Goal: Task Accomplishment & Management: Use online tool/utility

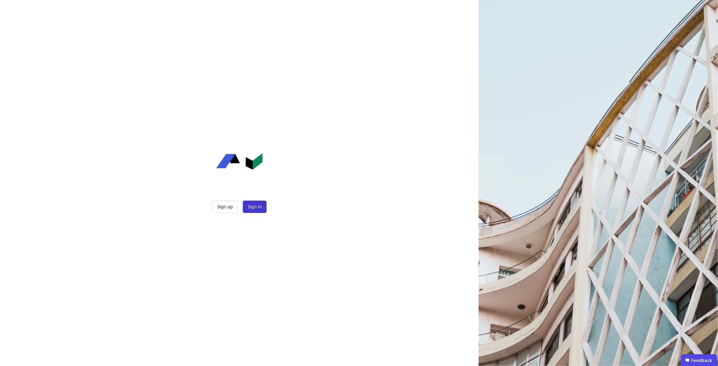
click at [257, 210] on button "Sign in" at bounding box center [255, 207] width 24 height 12
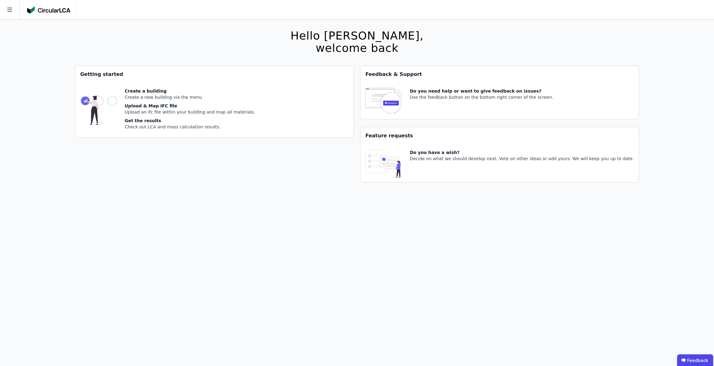
click at [14, 16] on icon at bounding box center [9, 9] width 19 height 19
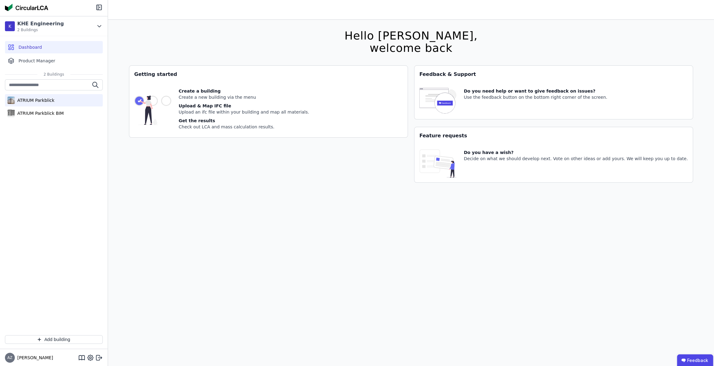
click at [35, 100] on div "ATRIUM Parkblick" at bounding box center [34, 100] width 39 height 6
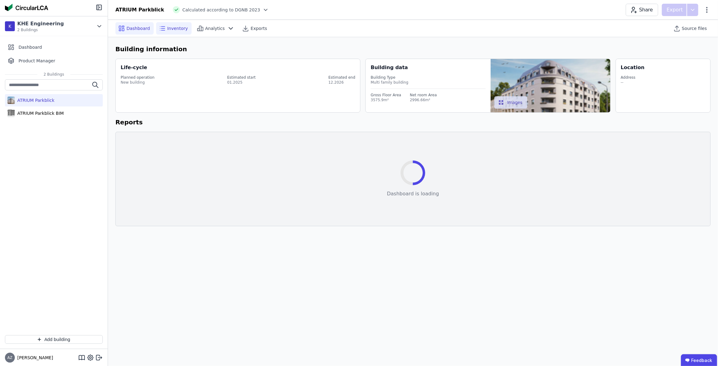
click at [175, 28] on span "Inventory" at bounding box center [177, 28] width 21 height 6
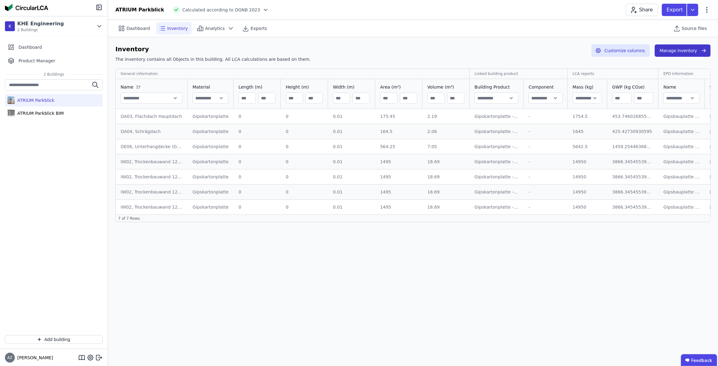
click at [682, 51] on button "Manage inventory" at bounding box center [683, 50] width 56 height 12
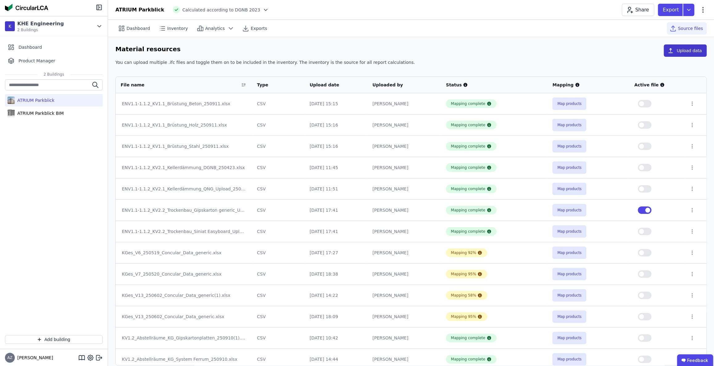
click at [692, 51] on button "Upload data" at bounding box center [685, 50] width 43 height 12
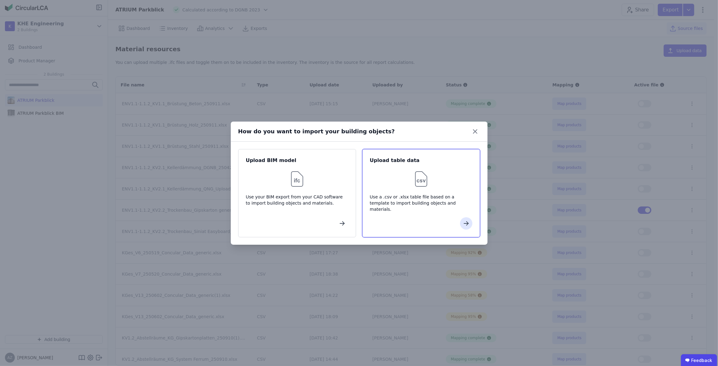
click at [431, 182] on img at bounding box center [421, 179] width 20 height 20
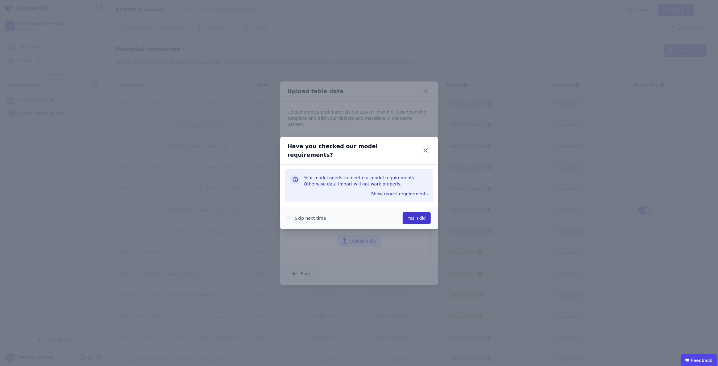
click at [423, 216] on button "Yes, I did" at bounding box center [417, 218] width 28 height 12
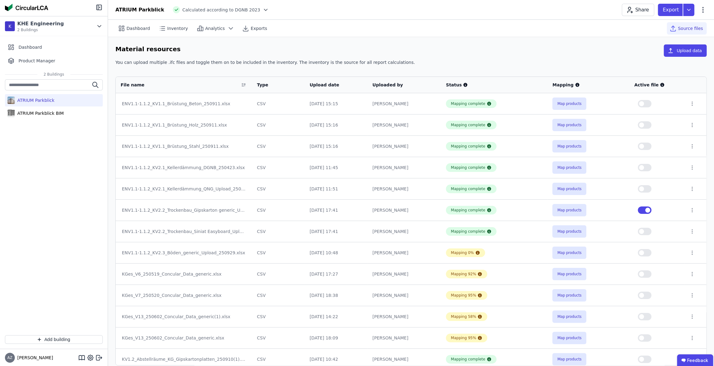
click at [642, 210] on button "button" at bounding box center [645, 209] width 14 height 7
click at [649, 252] on button "button" at bounding box center [645, 252] width 14 height 7
click at [571, 252] on button "Map products" at bounding box center [569, 253] width 34 height 12
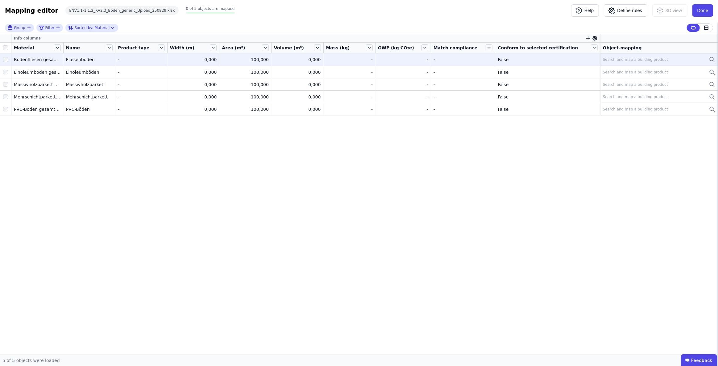
click at [614, 58] on div "Search and map a building product" at bounding box center [635, 59] width 65 height 5
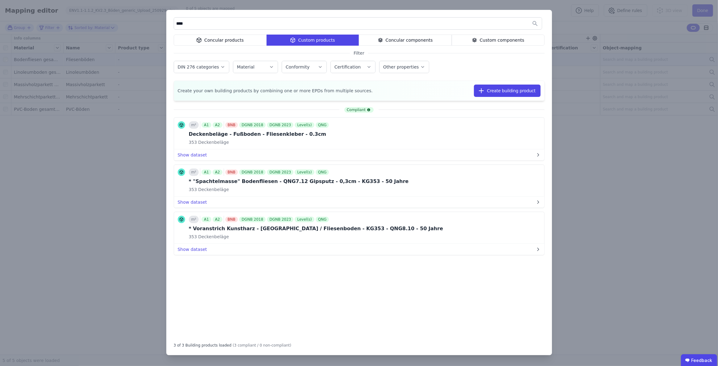
type input "****"
click at [490, 40] on div "Custom components" at bounding box center [498, 40] width 93 height 11
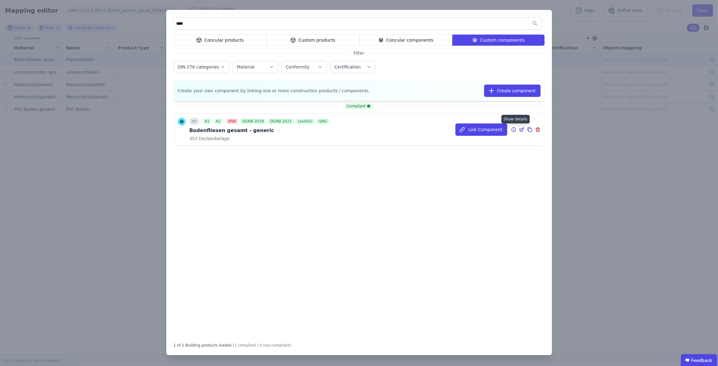
click at [514, 130] on icon at bounding box center [514, 129] width 6 height 7
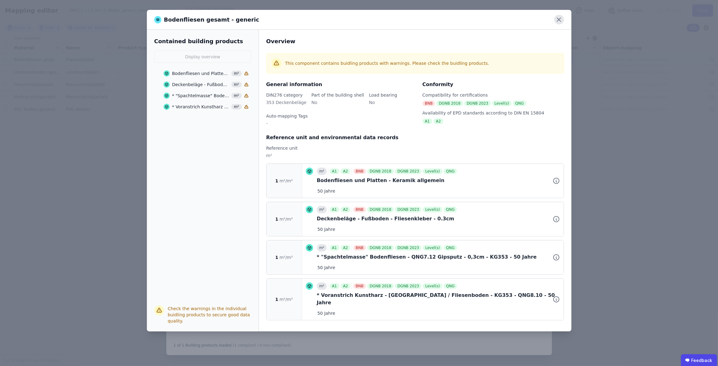
click at [558, 22] on icon at bounding box center [559, 20] width 10 height 10
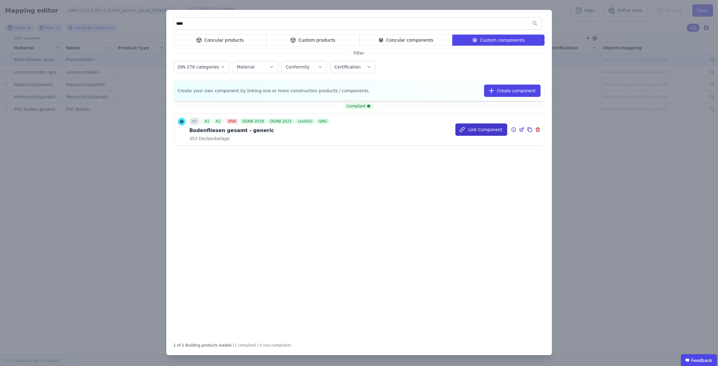
click at [478, 127] on button "Link Component" at bounding box center [481, 129] width 52 height 12
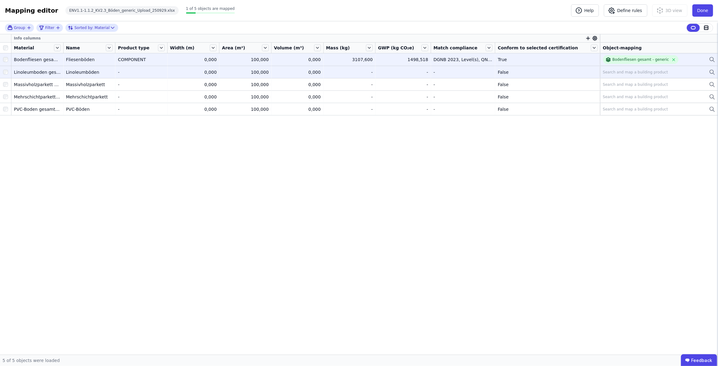
click at [639, 72] on div "Search and map a building product" at bounding box center [635, 72] width 65 height 5
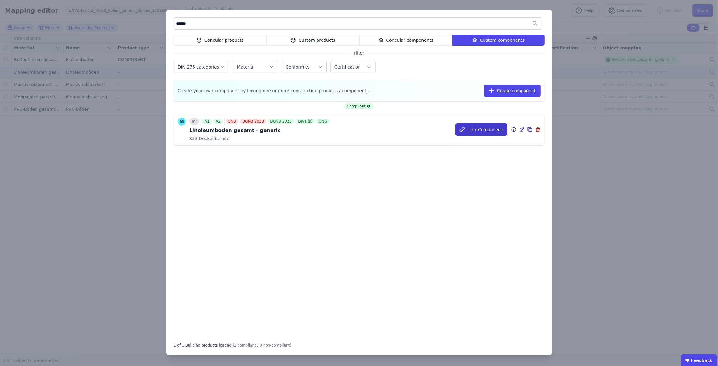
type input "******"
click at [486, 131] on button "Link Component" at bounding box center [481, 129] width 52 height 12
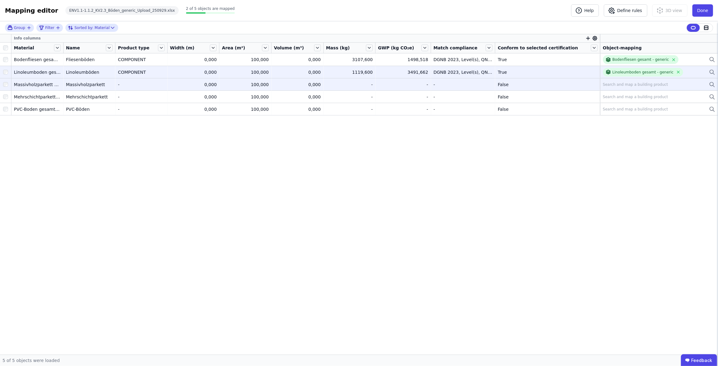
click at [617, 85] on div "Search and map a building product" at bounding box center [635, 84] width 65 height 5
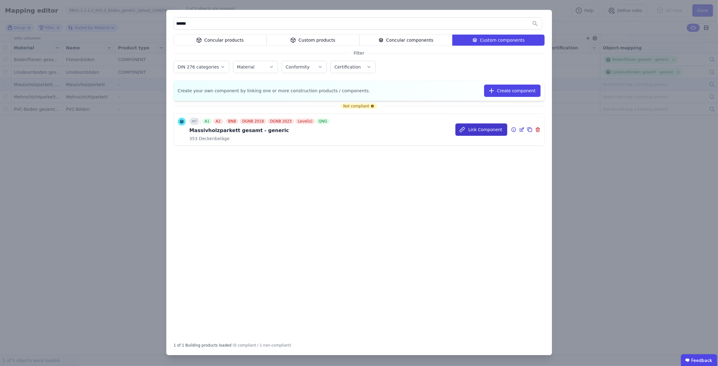
type input "******"
click at [471, 128] on button "Link Component" at bounding box center [481, 129] width 52 height 12
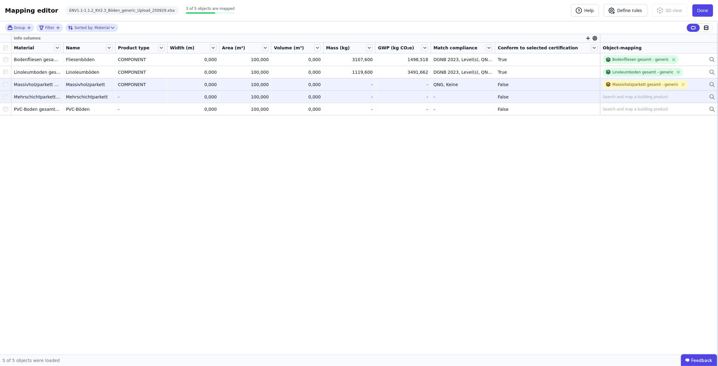
click at [618, 96] on div "Search and map a building product" at bounding box center [635, 96] width 65 height 5
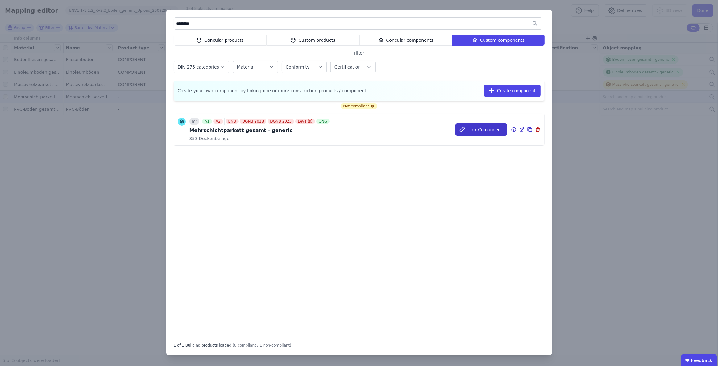
type input "********"
click at [489, 128] on button "Link Component" at bounding box center [481, 129] width 52 height 12
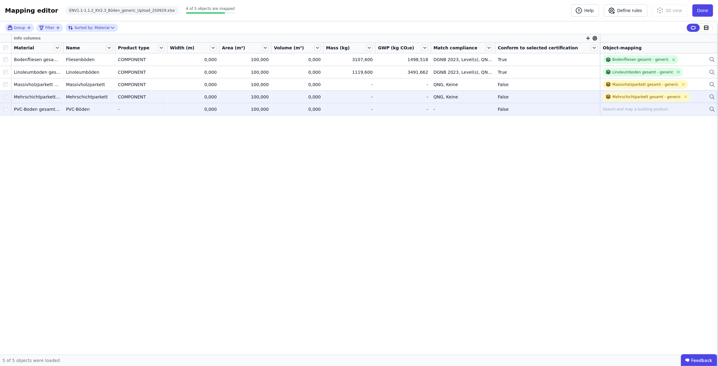
click at [616, 109] on div "Search and map a building product" at bounding box center [635, 109] width 65 height 5
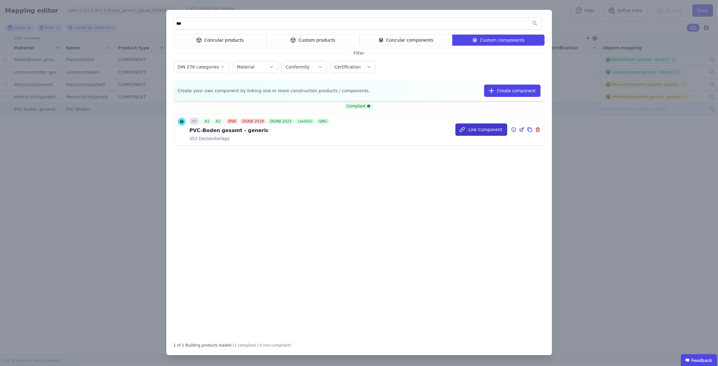
type input "***"
click at [496, 130] on button "Link Component" at bounding box center [481, 129] width 52 height 12
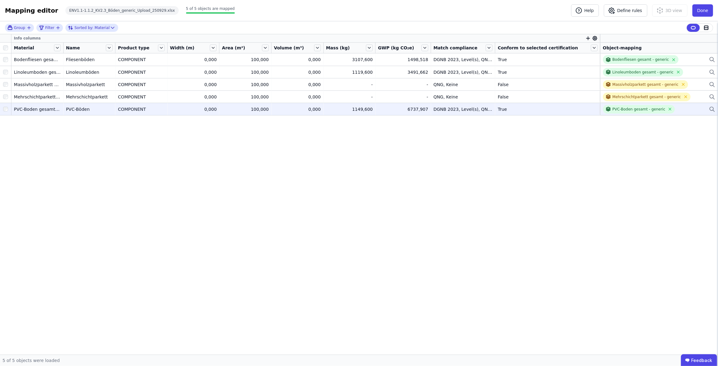
click at [591, 160] on div "Info columns Material Name Product type Width (m) Area (m²) Volume (m³) Mass (k…" at bounding box center [359, 194] width 718 height 320
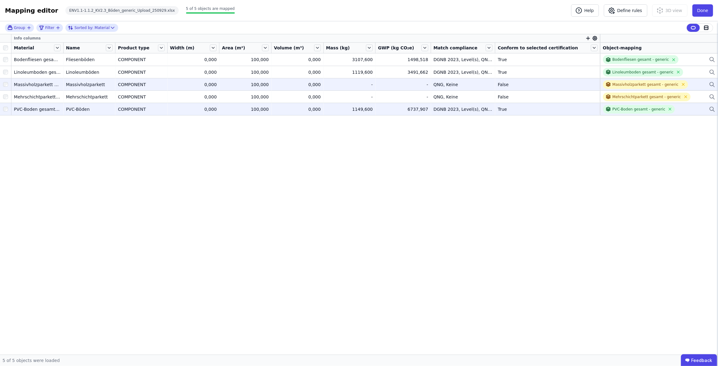
click at [695, 84] on div "Massivholzparkett gesamt - generic" at bounding box center [659, 84] width 112 height 9
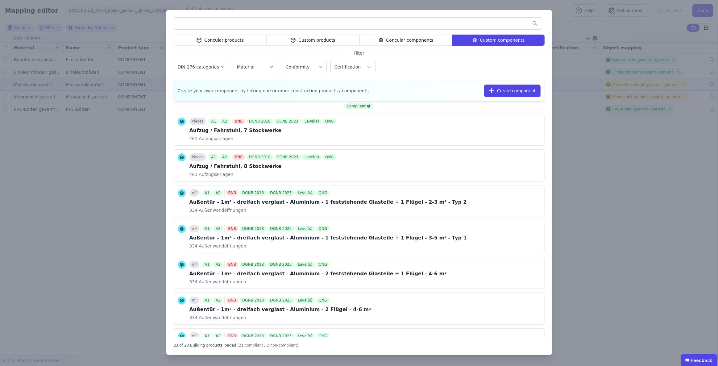
click at [382, 23] on input "text" at bounding box center [358, 23] width 368 height 11
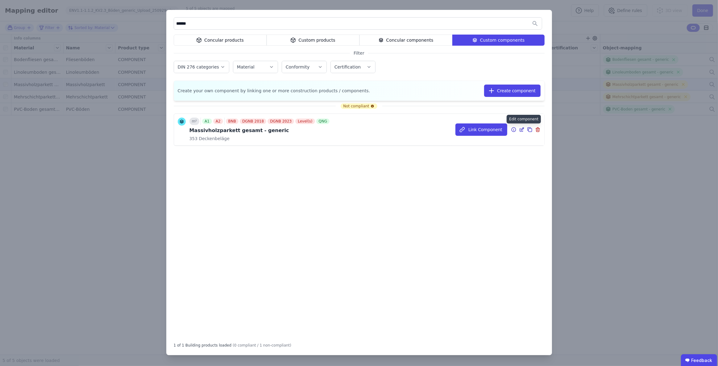
type input "******"
click at [521, 130] on icon at bounding box center [522, 129] width 6 height 7
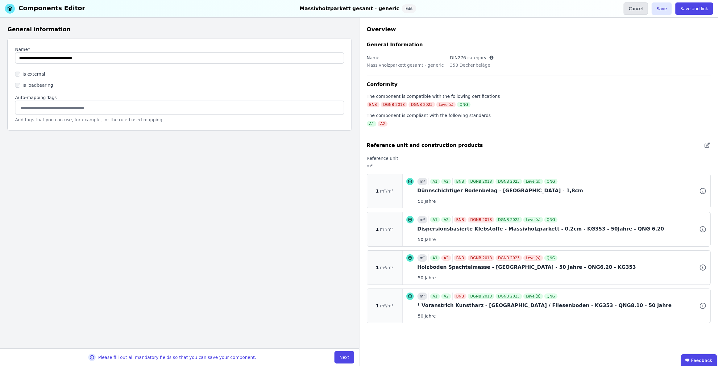
click at [638, 9] on button "Cancel" at bounding box center [636, 8] width 24 height 12
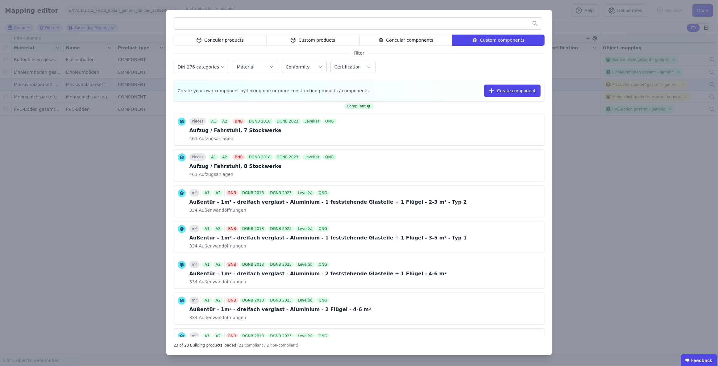
drag, startPoint x: 628, startPoint y: 201, endPoint x: 659, endPoint y: 167, distance: 45.6
click at [629, 200] on div "Concular products Custom products Concular components Custom components Filter …" at bounding box center [359, 183] width 718 height 366
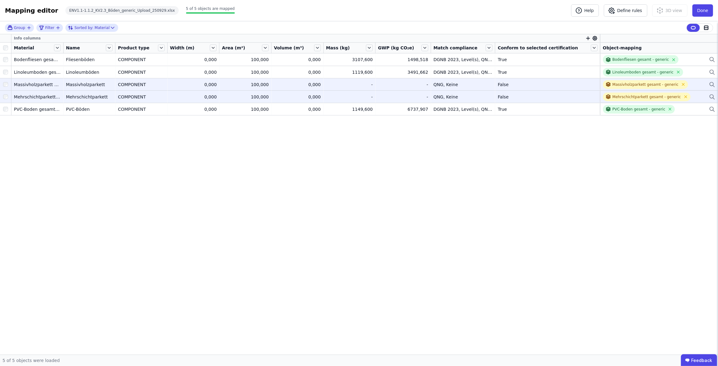
click at [698, 96] on div "Mehrschichtparkett gesamt - generic" at bounding box center [659, 97] width 112 height 9
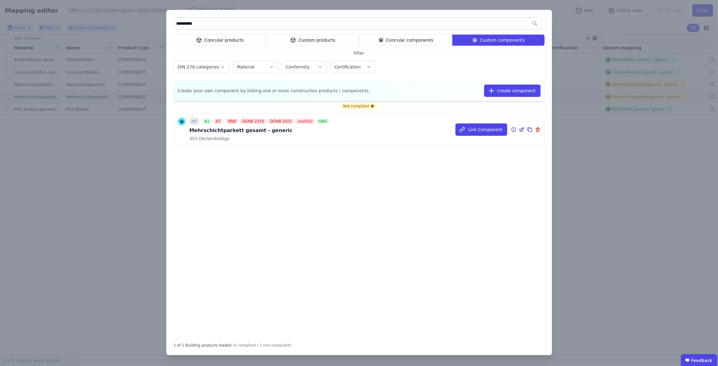
type input "**********"
click at [522, 128] on icon at bounding box center [522, 128] width 3 height 3
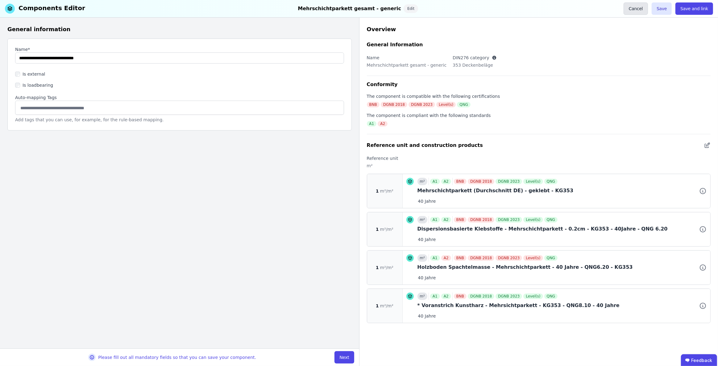
click at [630, 10] on button "Cancel" at bounding box center [636, 8] width 24 height 12
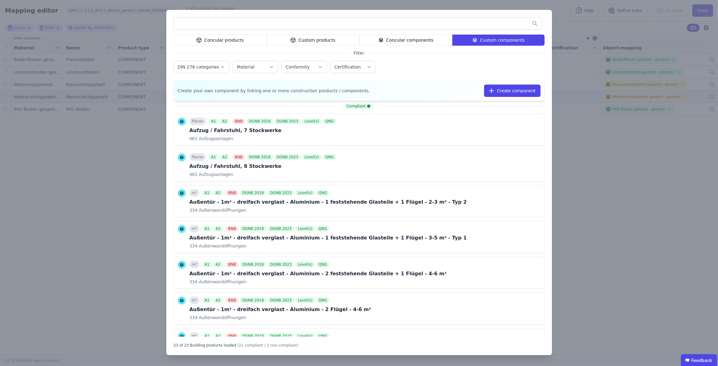
click at [293, 40] on icon at bounding box center [292, 39] width 2 height 1
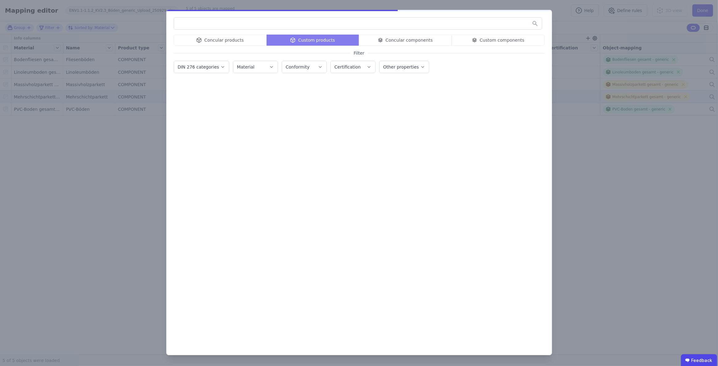
click at [288, 25] on input "text" at bounding box center [358, 23] width 368 height 11
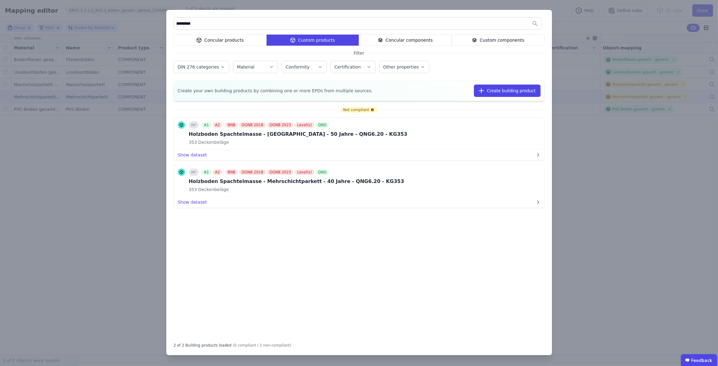
click at [497, 40] on div "Custom components" at bounding box center [498, 40] width 93 height 11
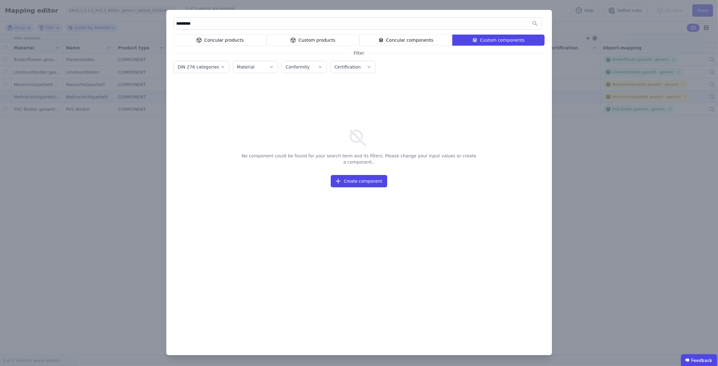
drag, startPoint x: 204, startPoint y: 25, endPoint x: 158, endPoint y: 18, distance: 47.1
click at [158, 18] on div "********* Concular products Custom products Concular components Custom componen…" at bounding box center [359, 183] width 718 height 366
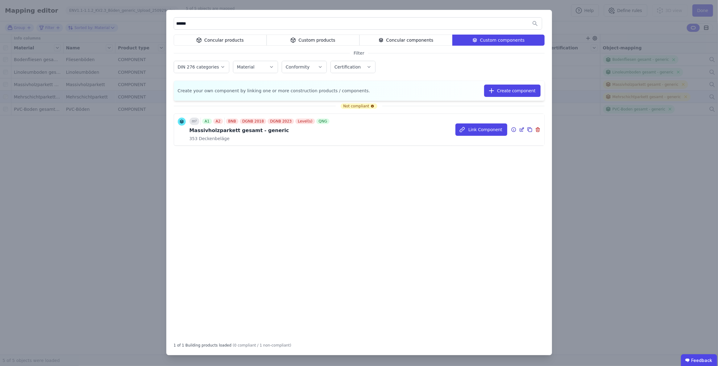
type input "******"
click at [325, 126] on div "m² A1 A2 BNB DGNB 2018 DGNB 2023 Level(s) QNG Massivholzparkett gesamt - generi…" at bounding box center [260, 130] width 142 height 24
click at [521, 127] on icon at bounding box center [522, 129] width 6 height 7
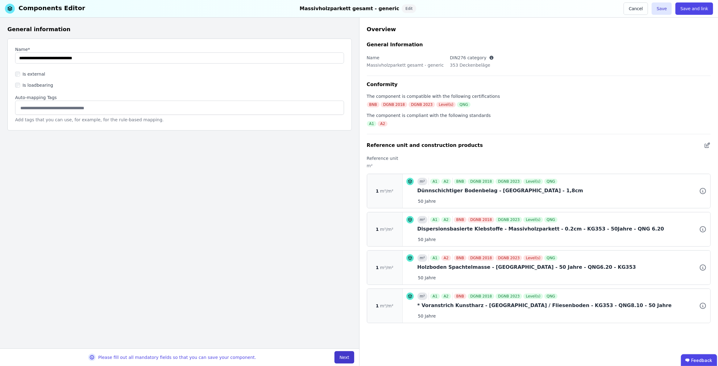
click at [344, 359] on button "Next" at bounding box center [343, 357] width 19 height 12
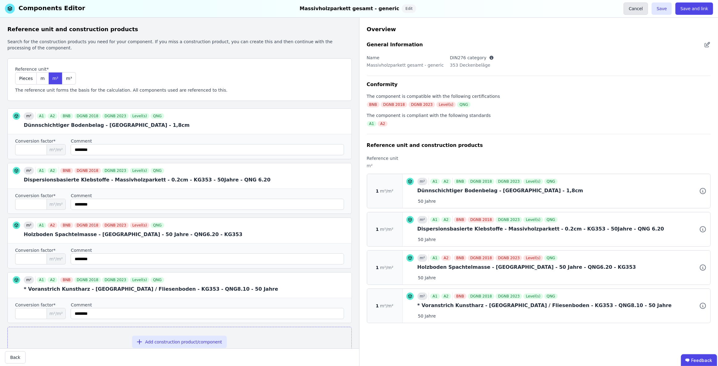
click at [640, 8] on button "Cancel" at bounding box center [636, 8] width 24 height 12
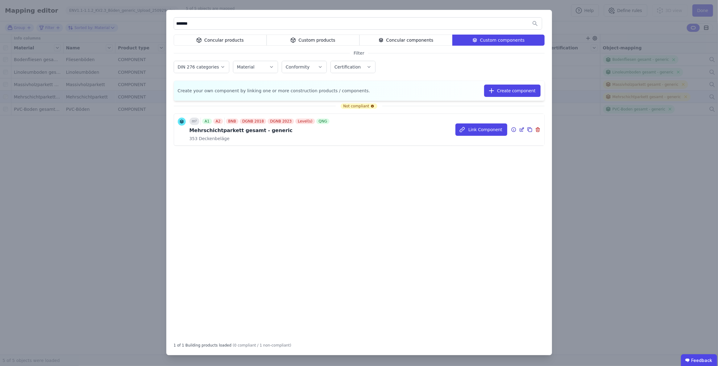
type input "*******"
click at [521, 130] on icon at bounding box center [522, 128] width 3 height 3
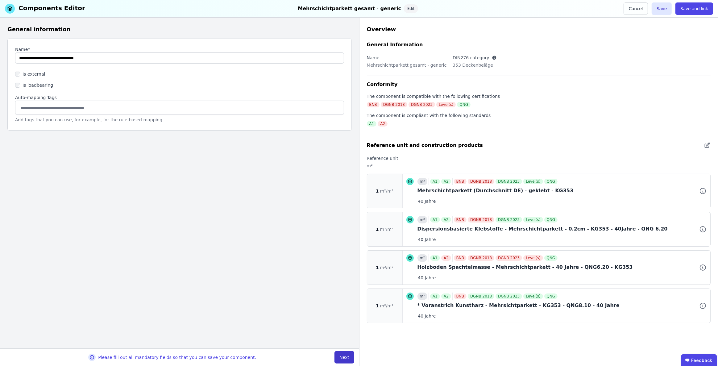
click at [347, 356] on button "Next" at bounding box center [343, 357] width 19 height 12
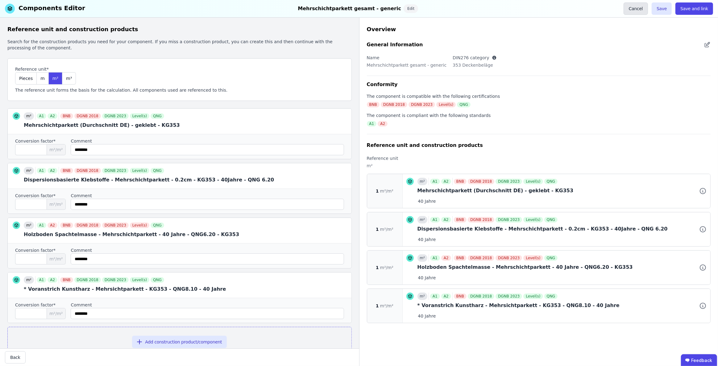
click at [642, 8] on button "Cancel" at bounding box center [636, 8] width 24 height 12
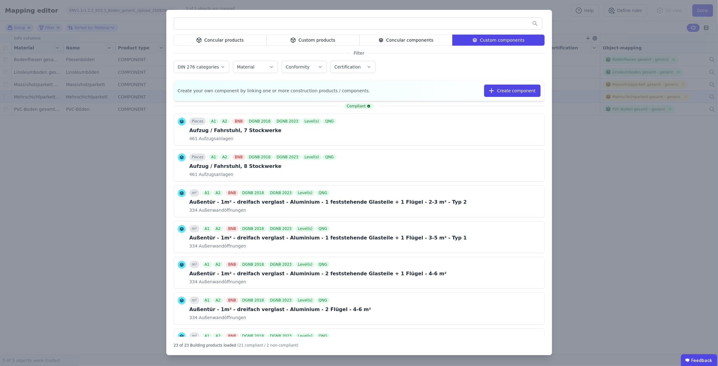
click at [616, 145] on div "Concular products Custom products Concular components Custom components Filter …" at bounding box center [359, 183] width 718 height 366
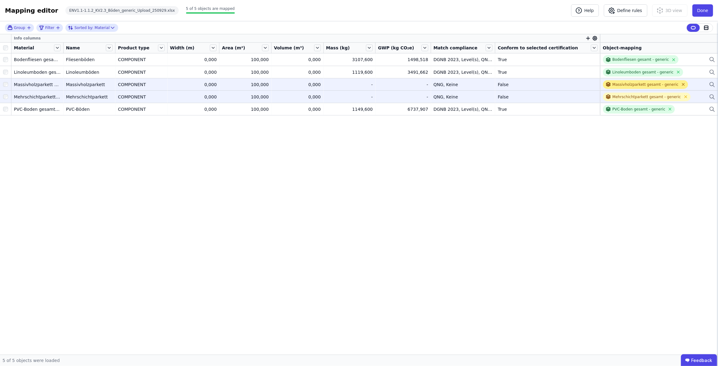
click at [681, 83] on icon at bounding box center [683, 84] width 5 height 5
click at [683, 95] on icon at bounding box center [685, 96] width 5 height 5
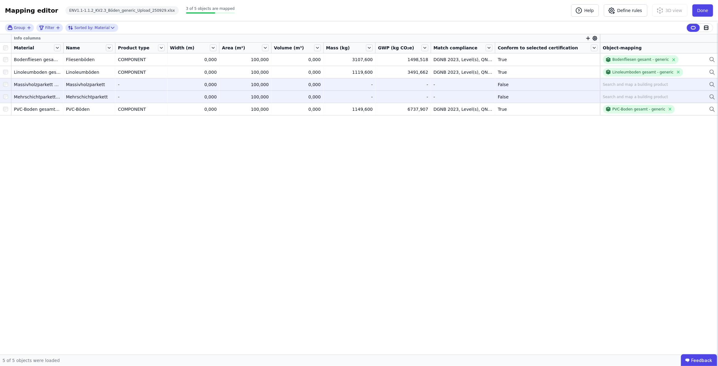
click at [623, 85] on div "Search and map a building product" at bounding box center [635, 84] width 65 height 5
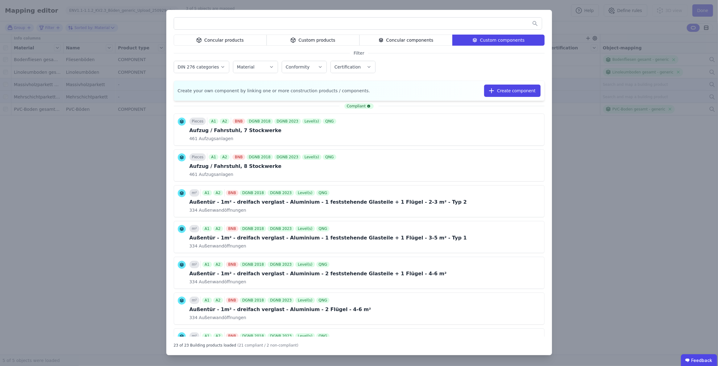
click at [488, 42] on div "Custom components" at bounding box center [498, 40] width 92 height 11
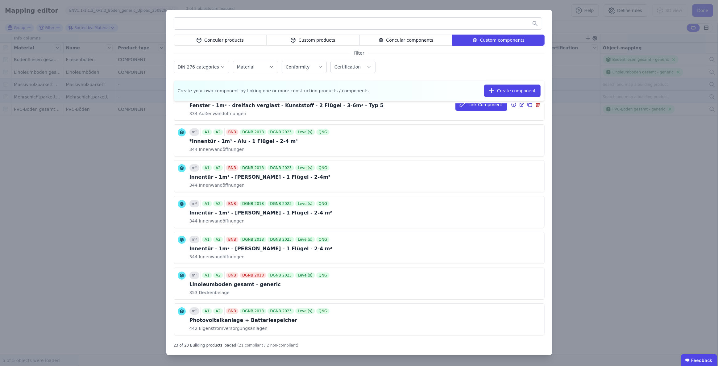
scroll to position [392, 0]
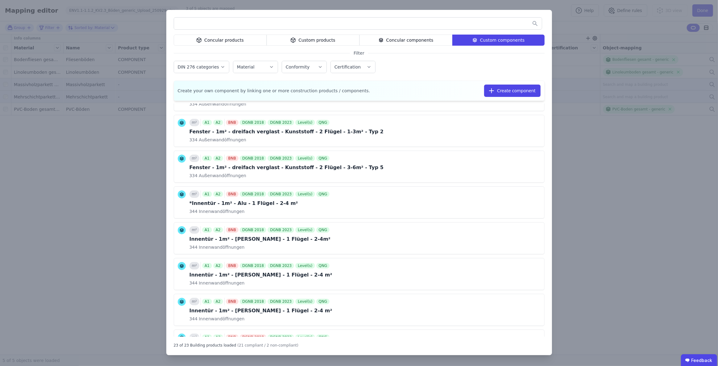
click at [330, 23] on input "text" at bounding box center [358, 23] width 368 height 11
type input "*"
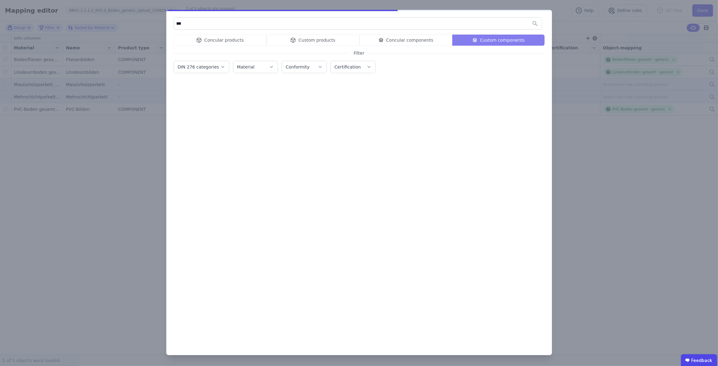
scroll to position [0, 0]
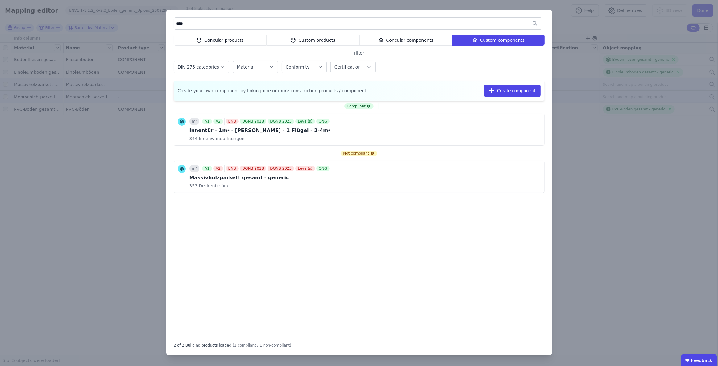
click at [313, 38] on div "Custom products" at bounding box center [313, 40] width 93 height 11
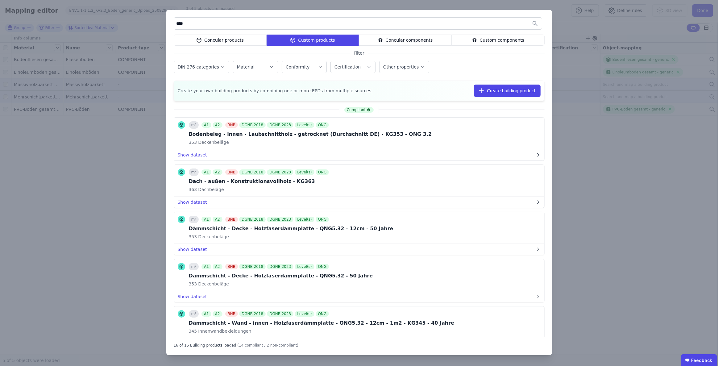
click at [210, 26] on input "****" at bounding box center [358, 23] width 368 height 11
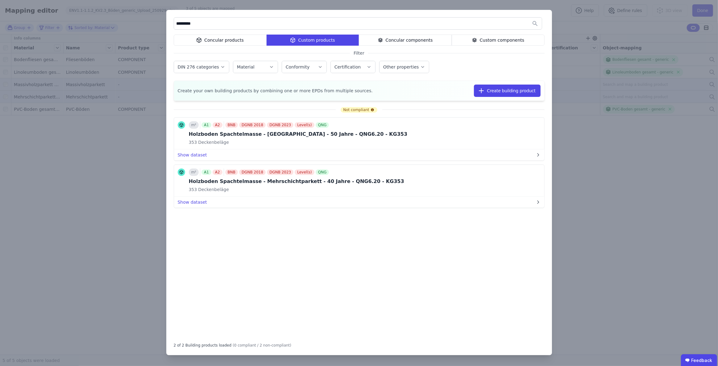
click at [484, 38] on div "Custom components" at bounding box center [498, 40] width 93 height 11
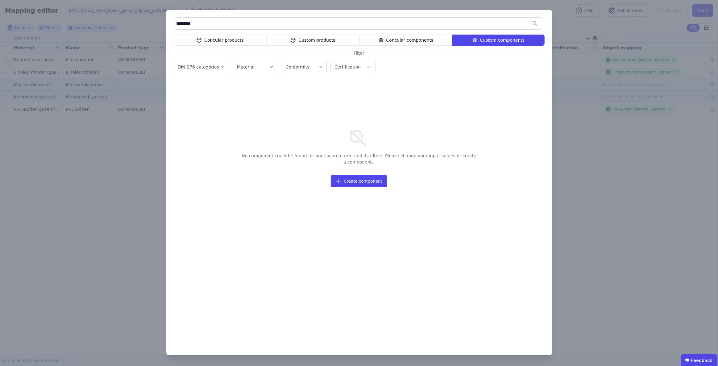
drag, startPoint x: 200, startPoint y: 23, endPoint x: 161, endPoint y: 12, distance: 40.1
click at [162, 18] on div "********* Concular products Custom products Concular components Custom componen…" at bounding box center [359, 183] width 718 height 366
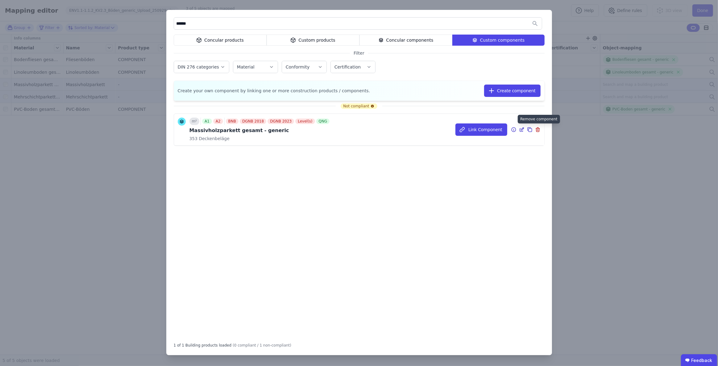
type input "******"
click at [537, 130] on icon at bounding box center [537, 130] width 0 height 2
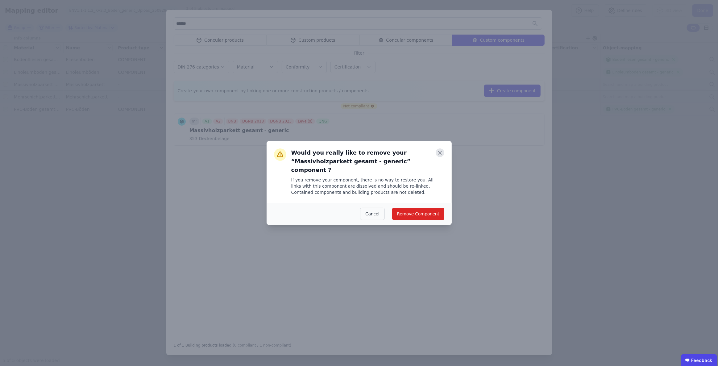
click at [440, 156] on icon at bounding box center [440, 152] width 9 height 9
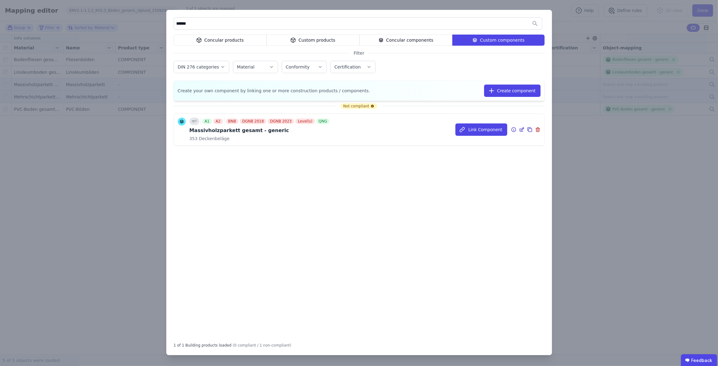
click at [520, 131] on icon at bounding box center [521, 129] width 3 height 3
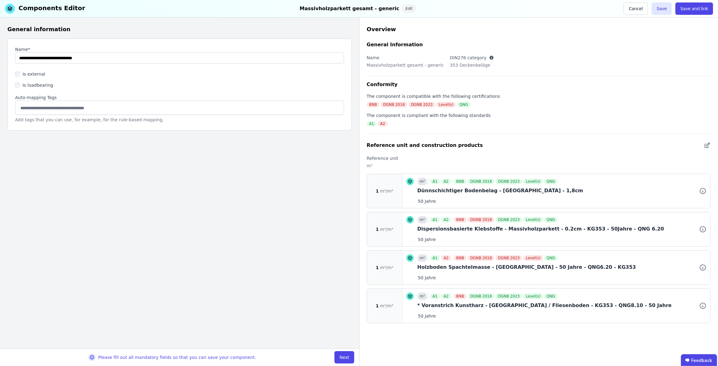
click at [343, 356] on button "Next" at bounding box center [343, 357] width 19 height 12
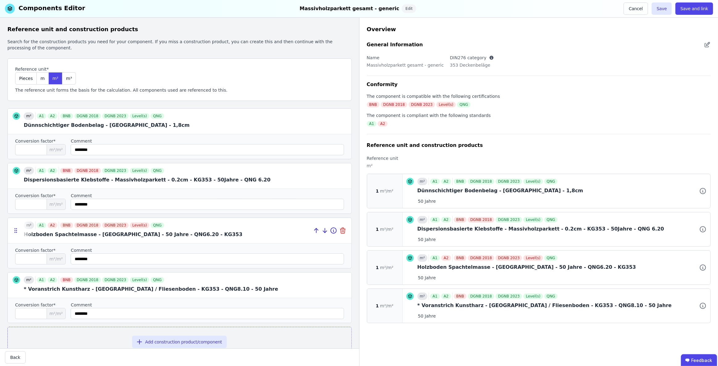
click at [343, 230] on icon at bounding box center [343, 231] width 0 height 2
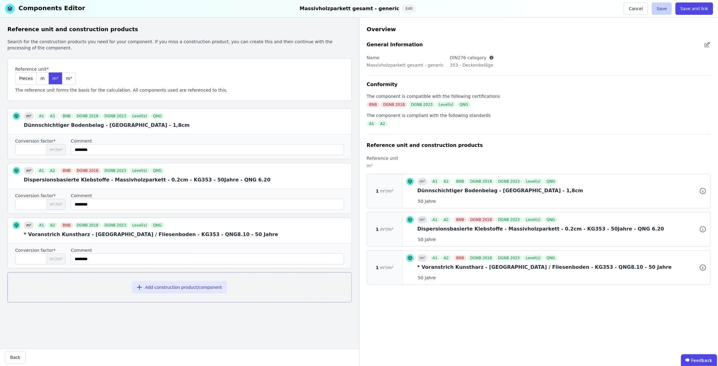
click at [663, 10] on button "Save" at bounding box center [662, 8] width 20 height 12
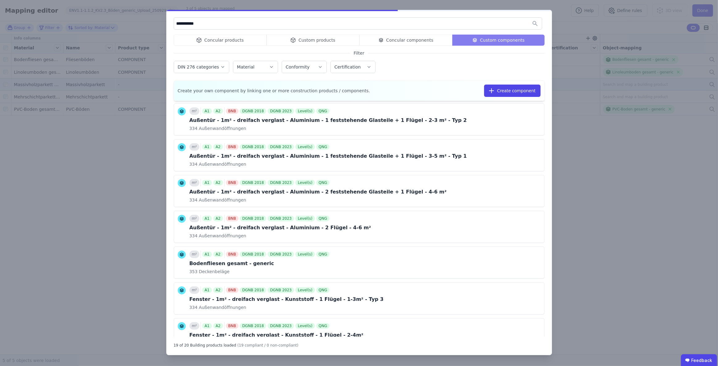
type input "**********"
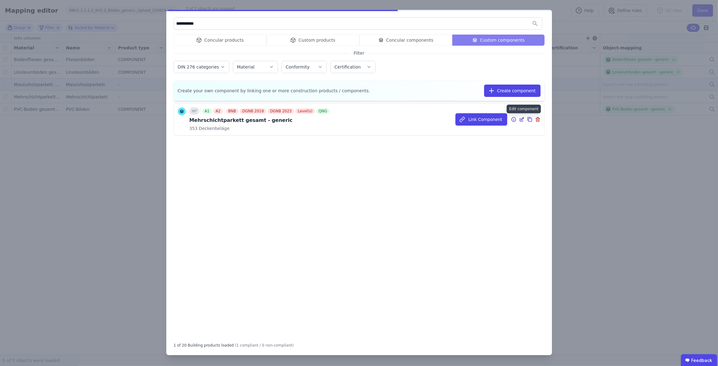
click at [522, 118] on icon at bounding box center [522, 119] width 6 height 7
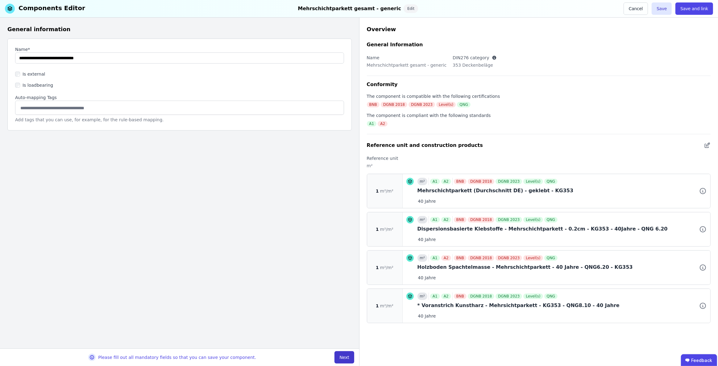
click at [343, 359] on button "Next" at bounding box center [343, 357] width 19 height 12
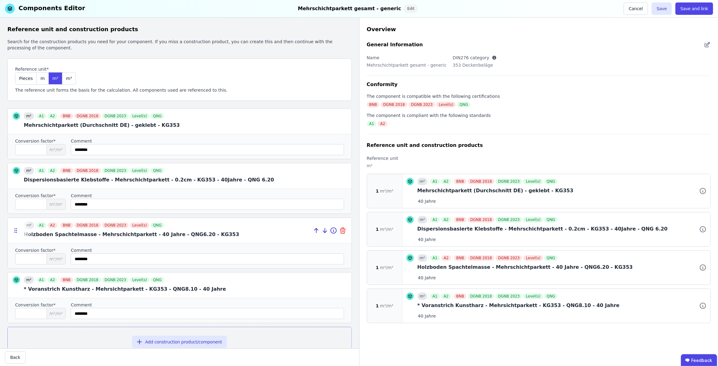
click at [340, 229] on icon at bounding box center [342, 229] width 5 height 0
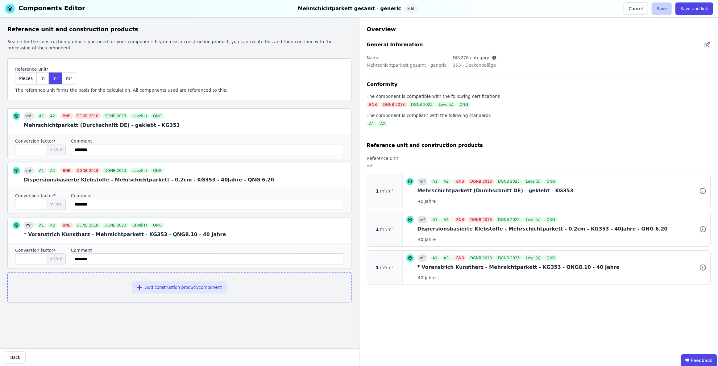
click at [666, 10] on button "Save" at bounding box center [662, 8] width 20 height 12
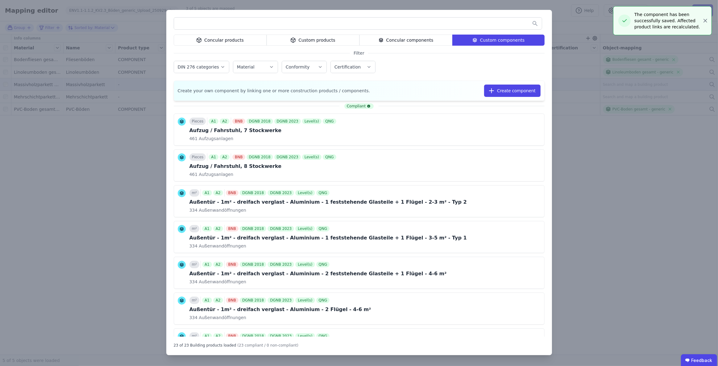
click at [291, 28] on input "text" at bounding box center [358, 23] width 368 height 11
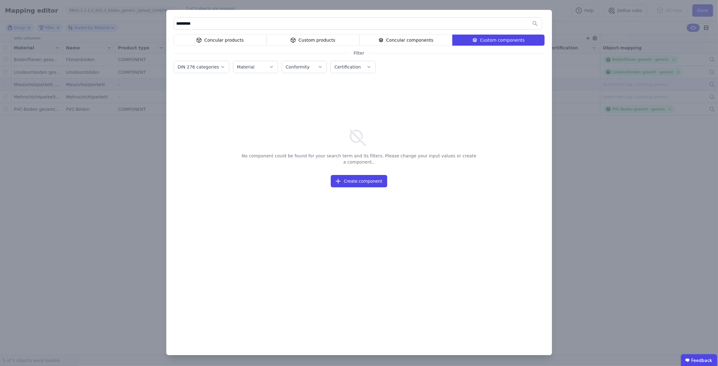
type input "*********"
click at [311, 38] on div "Custom products" at bounding box center [313, 40] width 93 height 11
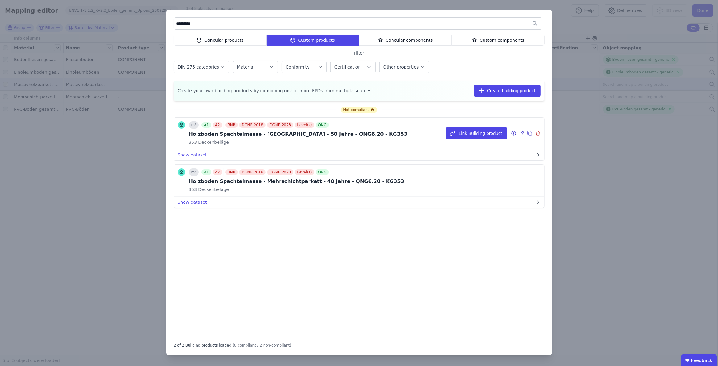
click at [523, 132] on icon at bounding box center [523, 132] width 1 height 1
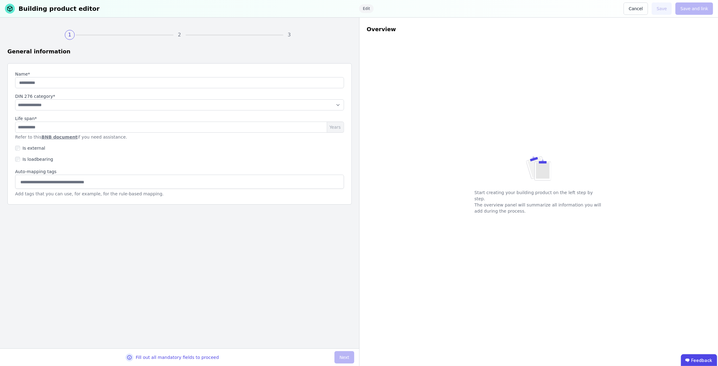
type input "**********"
select select "**********"
type input "**"
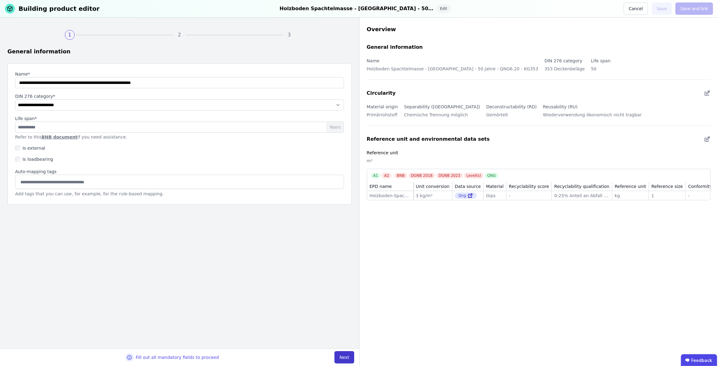
click at [343, 358] on button "Next" at bounding box center [343, 357] width 19 height 12
select select "**********"
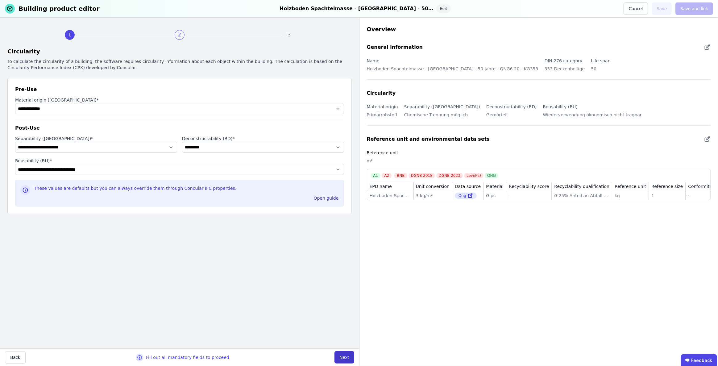
click at [343, 356] on button "Next" at bounding box center [343, 357] width 19 height 12
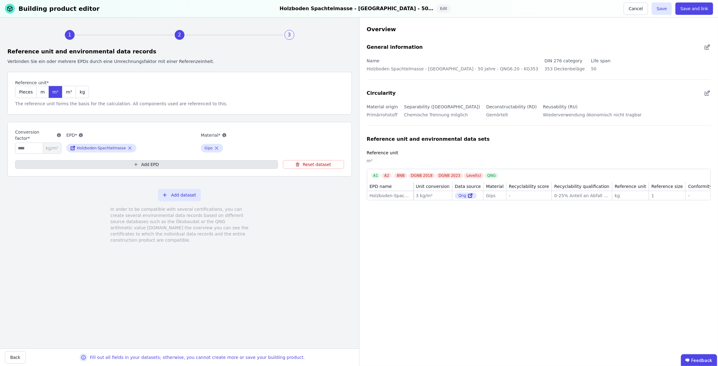
click at [163, 164] on button "Add EPD" at bounding box center [146, 164] width 263 height 9
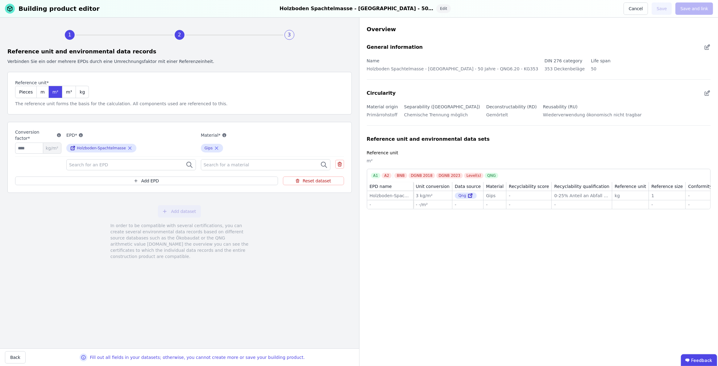
click at [163, 137] on label "EPD*" at bounding box center [131, 134] width 130 height 7
click at [342, 164] on icon at bounding box center [340, 163] width 6 height 7
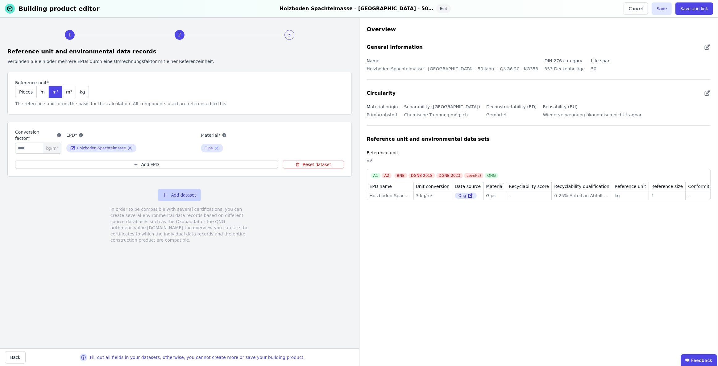
click at [190, 195] on button "Add dataset" at bounding box center [179, 195] width 43 height 12
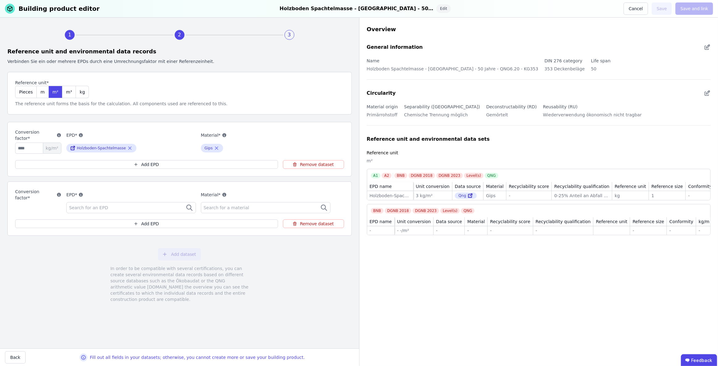
click at [140, 206] on div "Search for an EPD" at bounding box center [131, 207] width 130 height 11
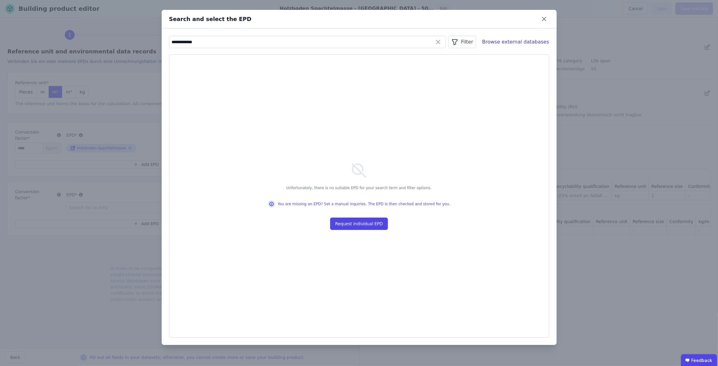
drag, startPoint x: 205, startPoint y: 43, endPoint x: 166, endPoint y: 42, distance: 39.2
click at [166, 42] on div "**********" at bounding box center [359, 186] width 395 height 317
click at [214, 43] on input "**********" at bounding box center [307, 41] width 276 height 11
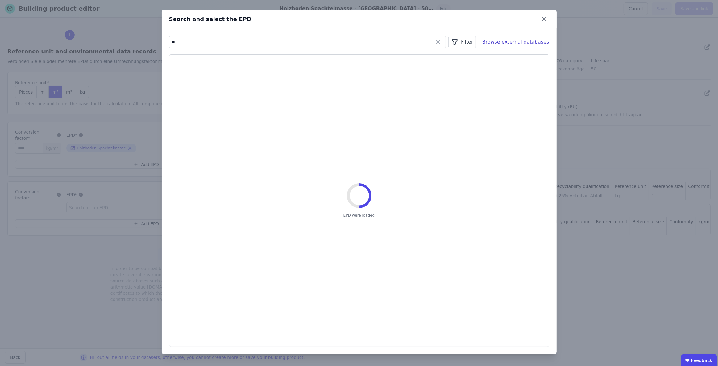
type input "*"
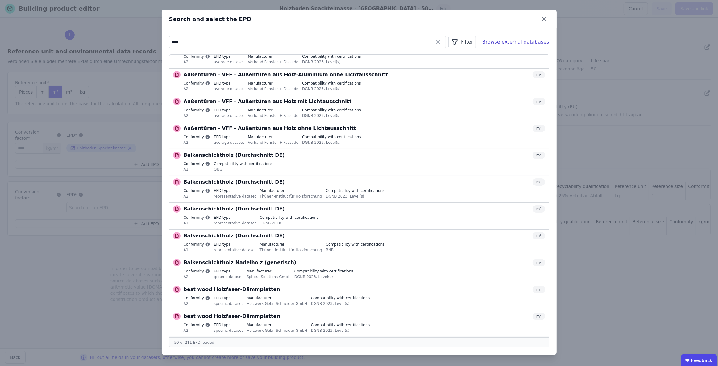
scroll to position [145, 0]
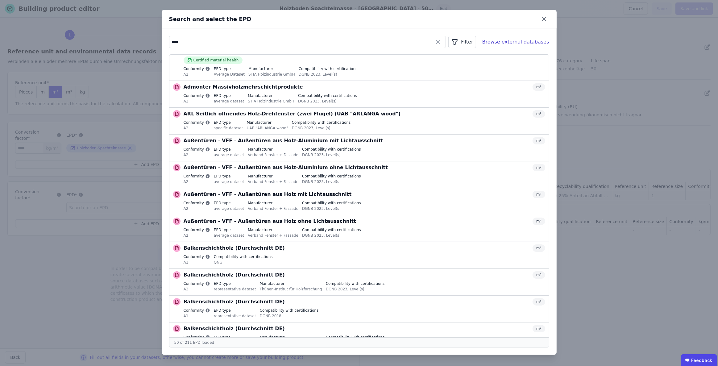
type input "****"
click at [439, 42] on icon at bounding box center [437, 41] width 7 height 7
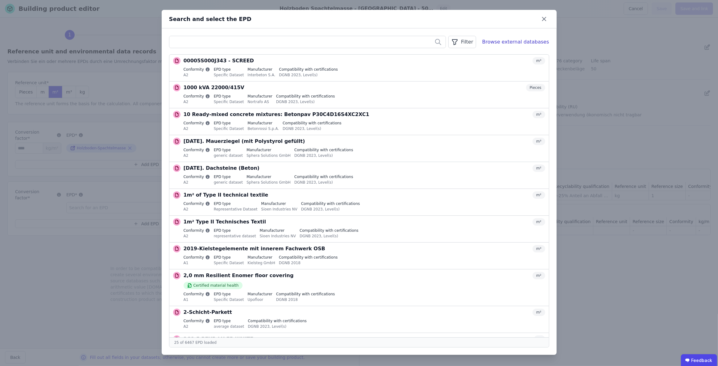
click at [459, 44] on icon "button" at bounding box center [454, 41] width 7 height 7
click at [465, 55] on li "Data source" at bounding box center [429, 55] width 93 height 11
click at [468, 41] on div "Filter" at bounding box center [462, 42] width 28 height 12
click at [471, 89] on icon at bounding box center [468, 88] width 6 height 6
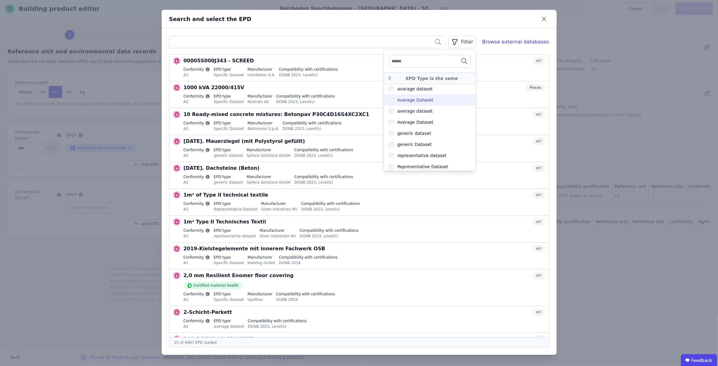
scroll to position [0, 0]
click at [391, 77] on icon at bounding box center [389, 78] width 7 height 7
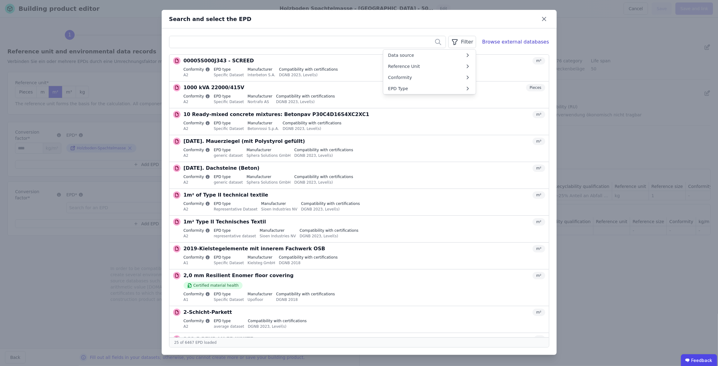
click at [391, 77] on span "Conformity" at bounding box center [400, 77] width 24 height 6
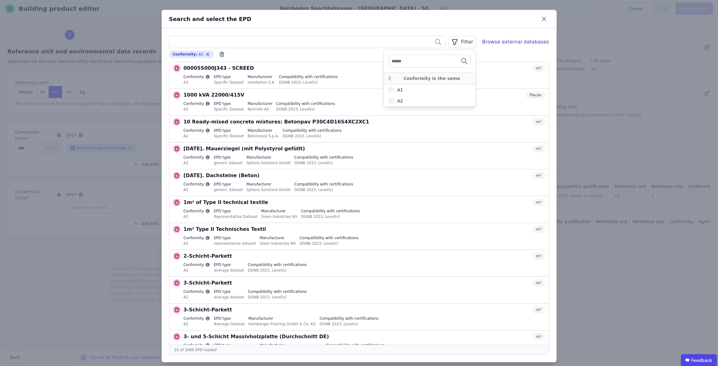
click at [497, 53] on div "Conformity : A2 Remove small option" at bounding box center [359, 54] width 380 height 7
click at [255, 43] on input "text" at bounding box center [307, 41] width 276 height 11
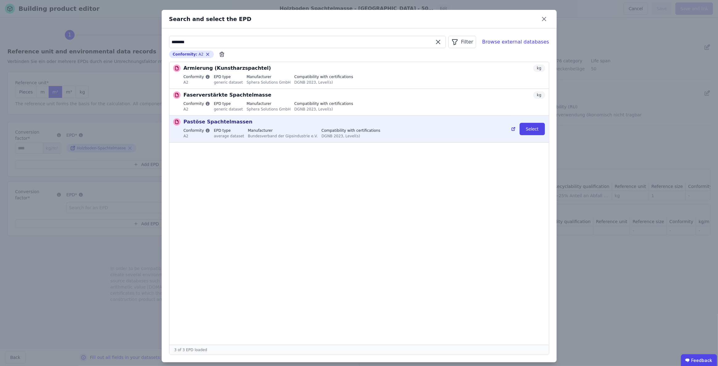
type input "********"
drag, startPoint x: 245, startPoint y: 122, endPoint x: 188, endPoint y: 123, distance: 57.1
click at [184, 123] on div "Pastöse Spachtelmassen kg" at bounding box center [365, 121] width 362 height 7
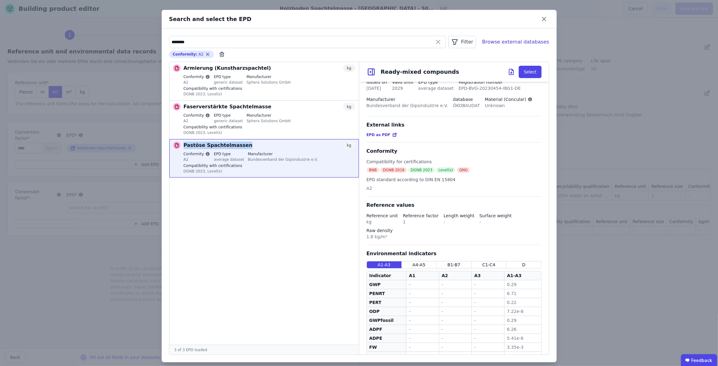
scroll to position [84, 0]
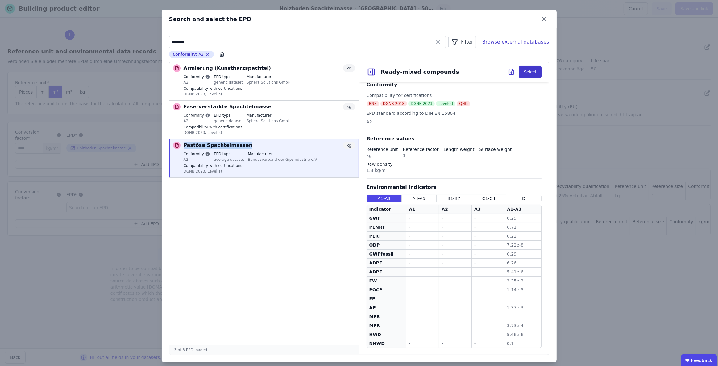
click at [528, 69] on button "Select" at bounding box center [530, 72] width 23 height 12
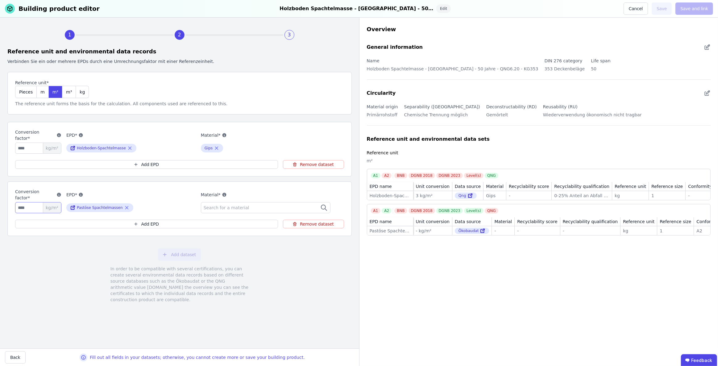
click at [27, 208] on input "number" at bounding box center [38, 207] width 46 height 11
type input "*"
click at [47, 250] on div "Add dataset In order to be compatible with several certifications, you can crea…" at bounding box center [179, 275] width 344 height 69
click at [228, 205] on span "Search for a material" at bounding box center [227, 208] width 47 height 6
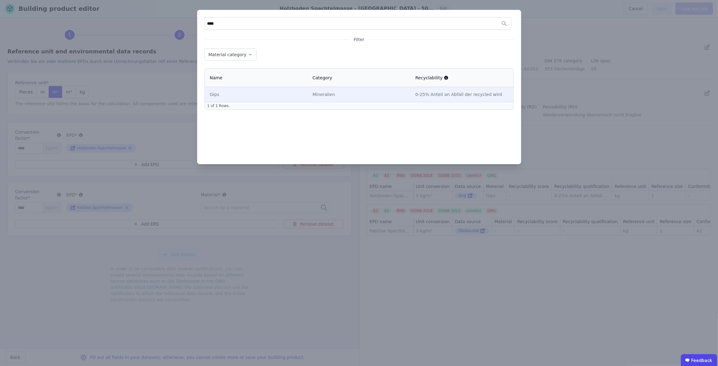
type input "****"
click at [420, 93] on div "0-25% Anteil an Abfall der recycled wird" at bounding box center [461, 94] width 93 height 6
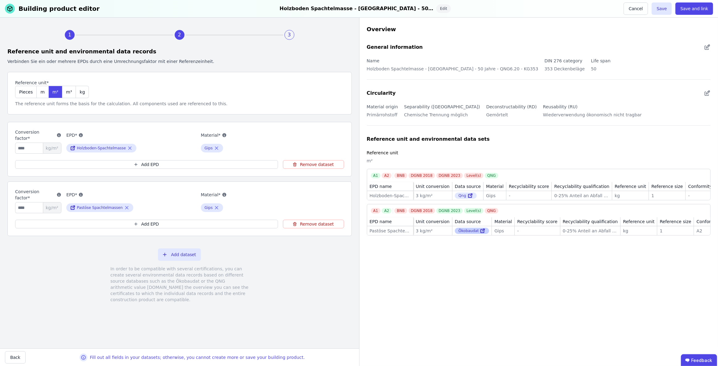
click at [483, 231] on icon at bounding box center [484, 230] width 2 height 2
click at [663, 6] on button "Save" at bounding box center [662, 8] width 20 height 12
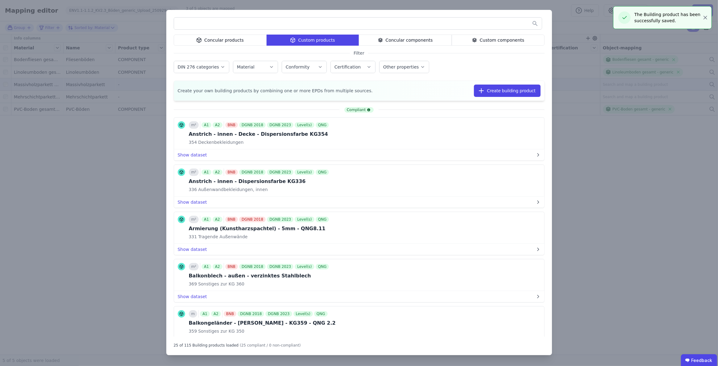
click at [503, 41] on div "Custom components" at bounding box center [498, 40] width 93 height 11
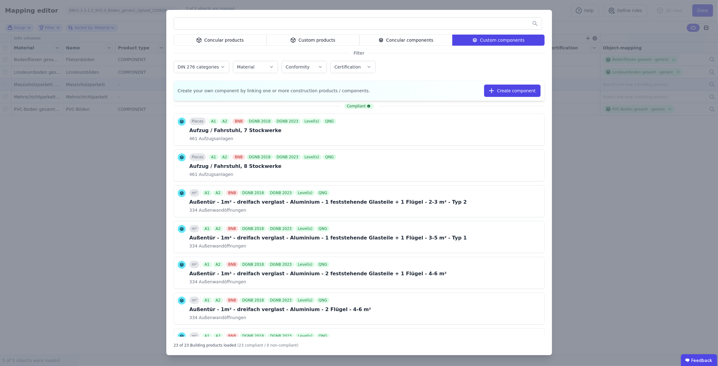
click at [469, 25] on input "text" at bounding box center [358, 23] width 368 height 11
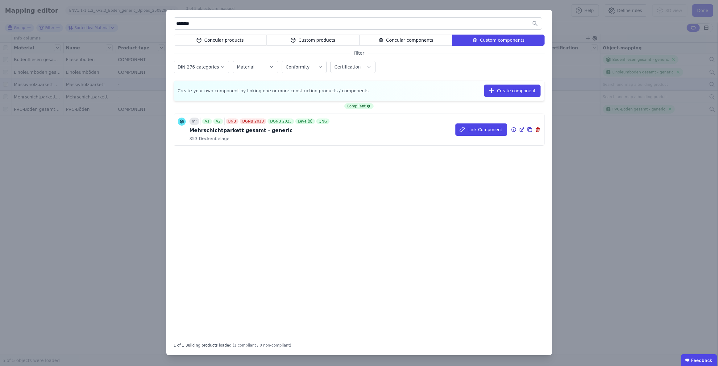
type input "********"
click at [523, 128] on icon at bounding box center [522, 129] width 6 height 7
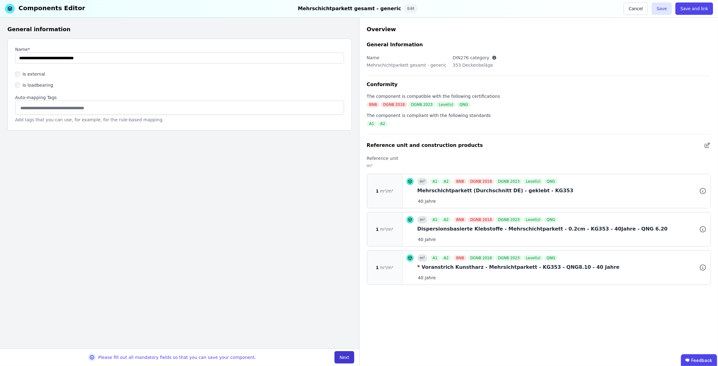
click at [346, 357] on button "Next" at bounding box center [343, 357] width 19 height 12
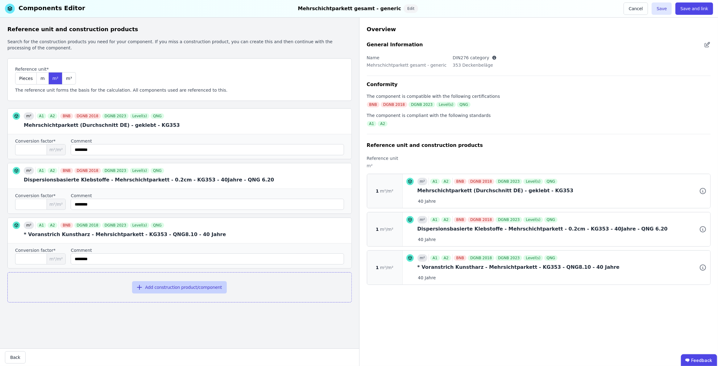
click at [188, 286] on button "Add construction product/component" at bounding box center [179, 287] width 95 height 12
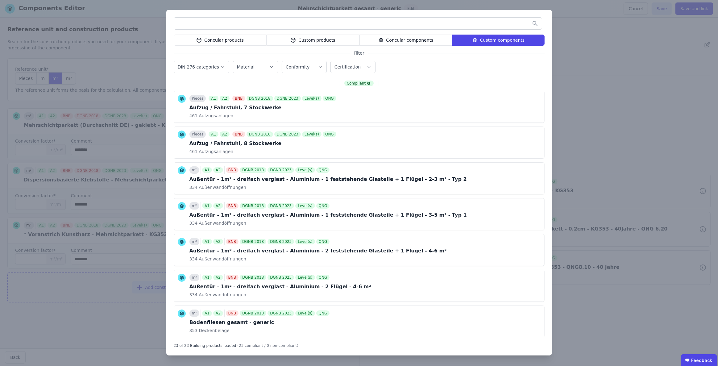
click at [310, 39] on div "Custom products" at bounding box center [313, 40] width 93 height 11
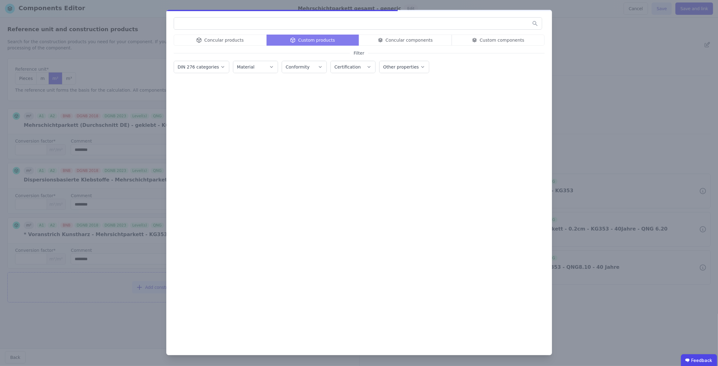
click at [307, 23] on input "text" at bounding box center [358, 23] width 368 height 11
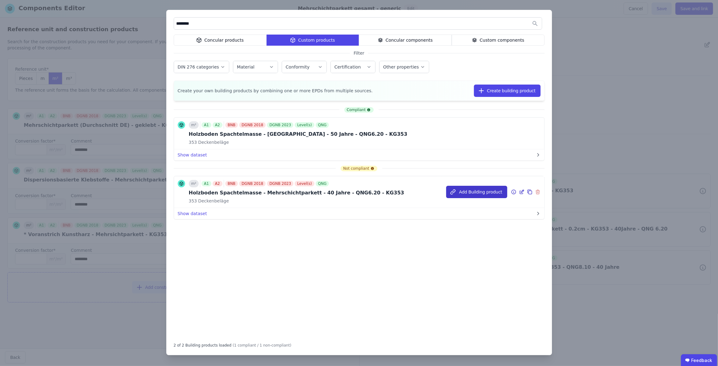
type input "********"
click at [474, 192] on button "Add Building product" at bounding box center [476, 192] width 61 height 12
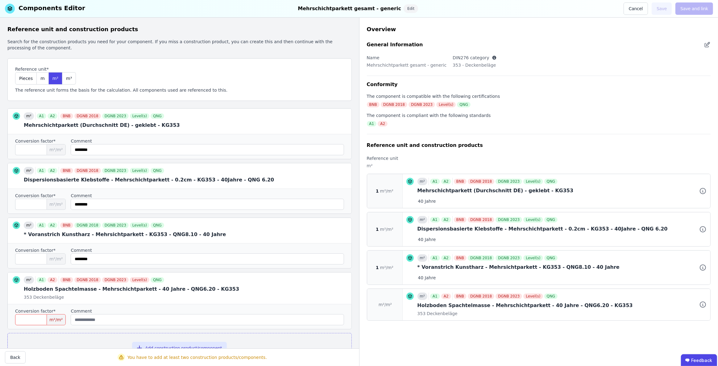
click at [33, 317] on input "number" at bounding box center [40, 319] width 51 height 11
type input "*"
drag, startPoint x: 113, startPoint y: 259, endPoint x: 80, endPoint y: 257, distance: 33.1
click at [80, 257] on div "Conversion factor* * m²/m² Comment" at bounding box center [180, 255] width 344 height 25
click at [103, 319] on input "string" at bounding box center [207, 319] width 273 height 11
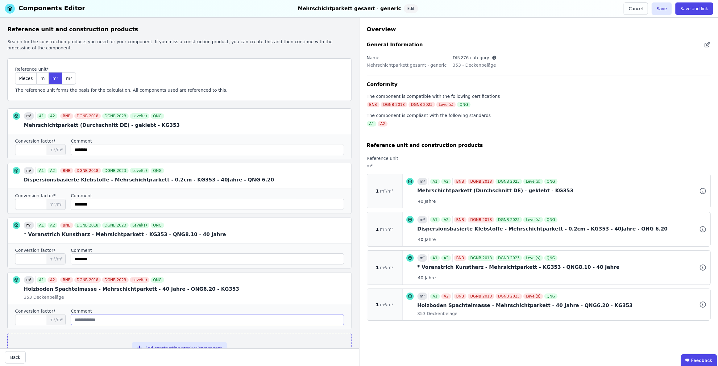
paste input "********"
type input "********"
click at [697, 7] on button "Save and link" at bounding box center [694, 8] width 38 height 12
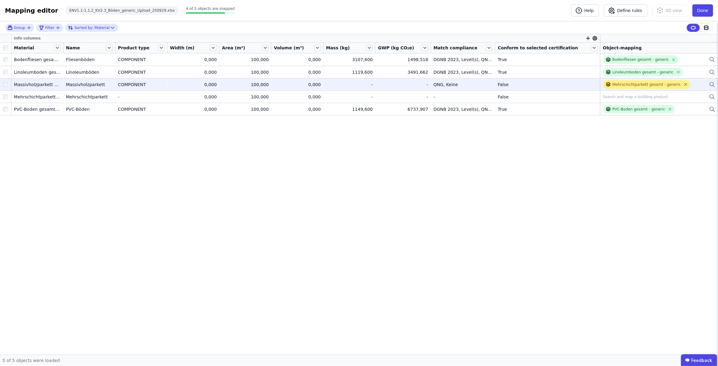
click at [683, 83] on icon at bounding box center [685, 84] width 5 height 5
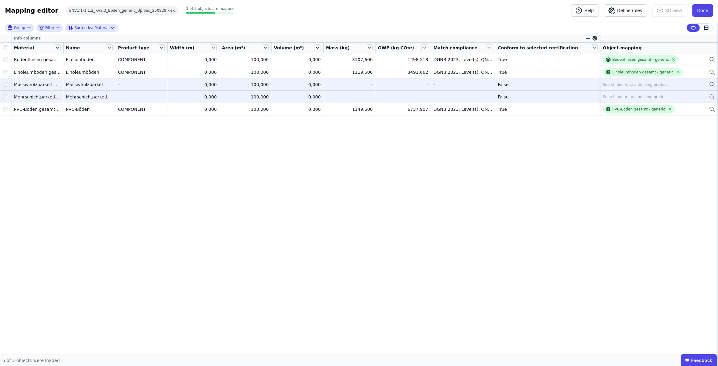
click at [624, 95] on div "Search and map a building product" at bounding box center [635, 96] width 65 height 5
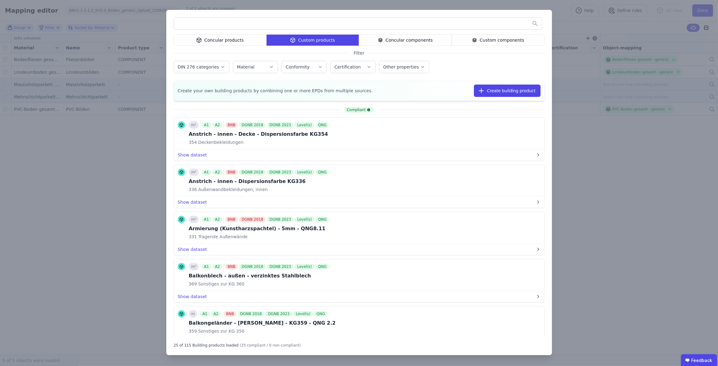
click at [488, 38] on div "Custom components" at bounding box center [498, 40] width 93 height 11
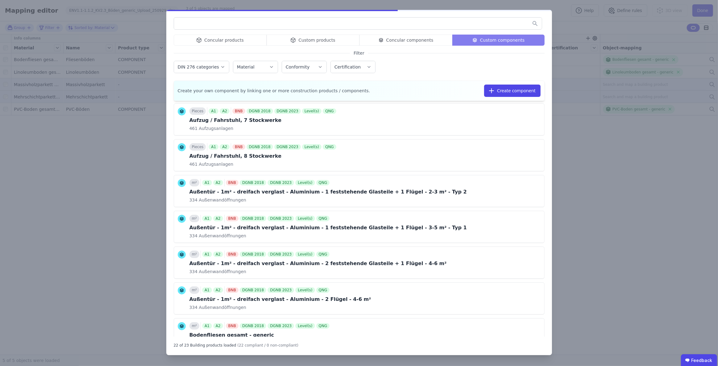
click at [452, 23] on input "text" at bounding box center [358, 23] width 368 height 11
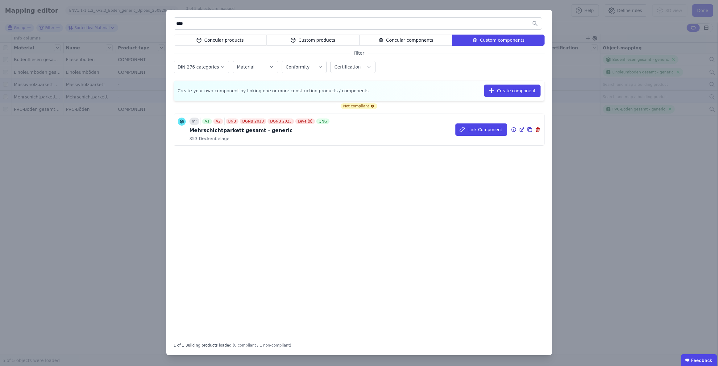
type input "****"
click at [521, 129] on icon at bounding box center [522, 128] width 3 height 3
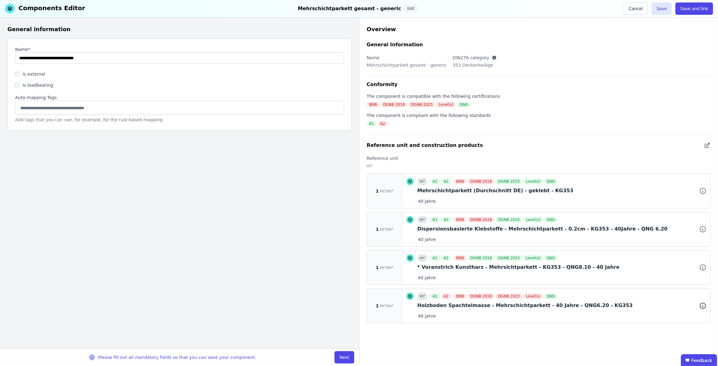
click at [702, 305] on icon at bounding box center [702, 305] width 7 height 7
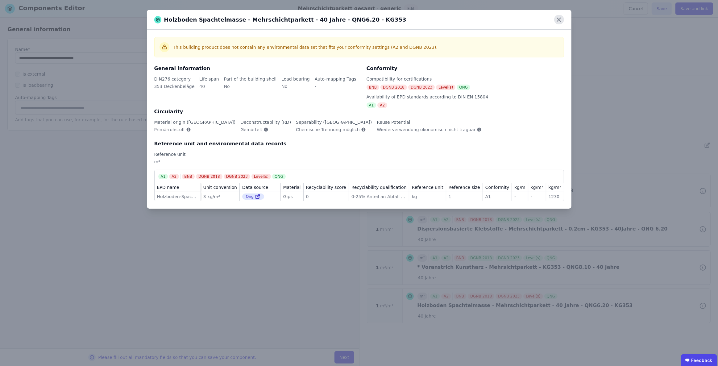
click at [558, 22] on icon at bounding box center [559, 20] width 10 height 10
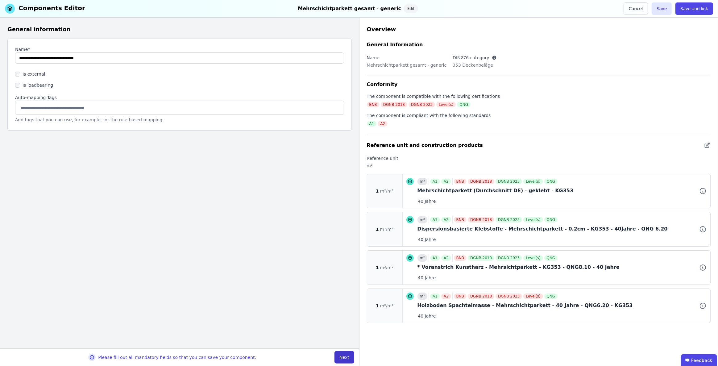
click at [345, 356] on button "Next" at bounding box center [343, 357] width 19 height 12
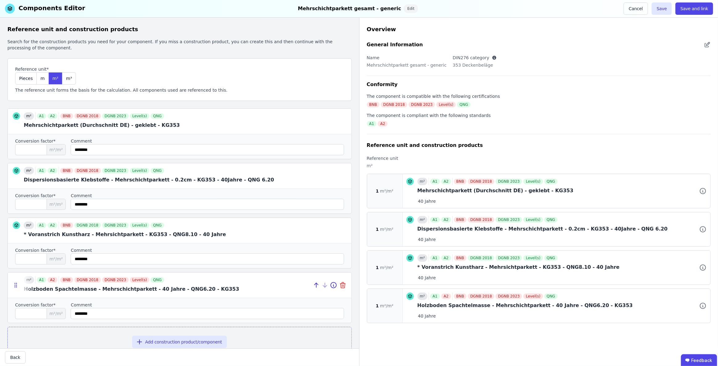
click at [342, 285] on icon at bounding box center [342, 286] width 0 height 2
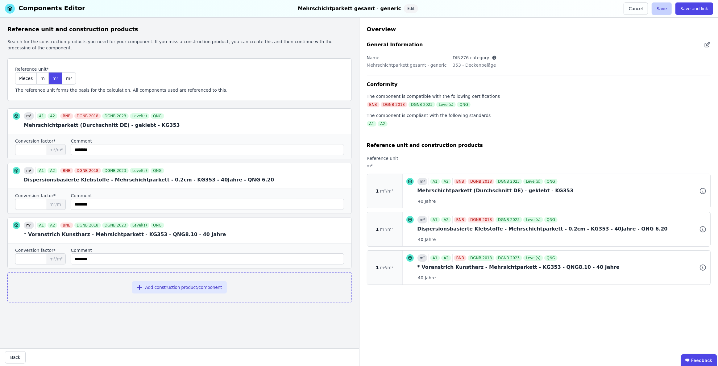
click at [668, 8] on button "Save" at bounding box center [662, 8] width 20 height 12
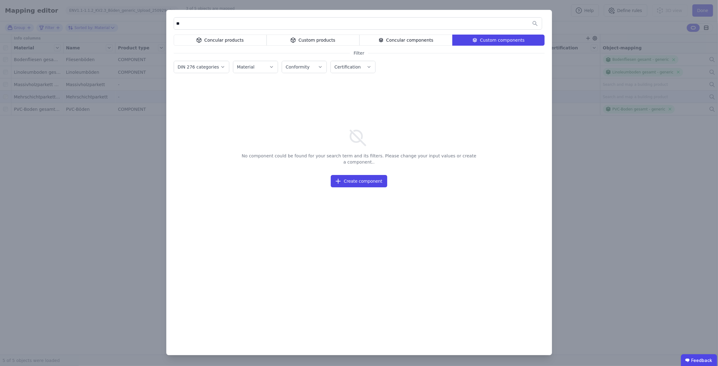
type input "*"
type input "*********"
click at [309, 37] on div "Custom products" at bounding box center [313, 40] width 93 height 11
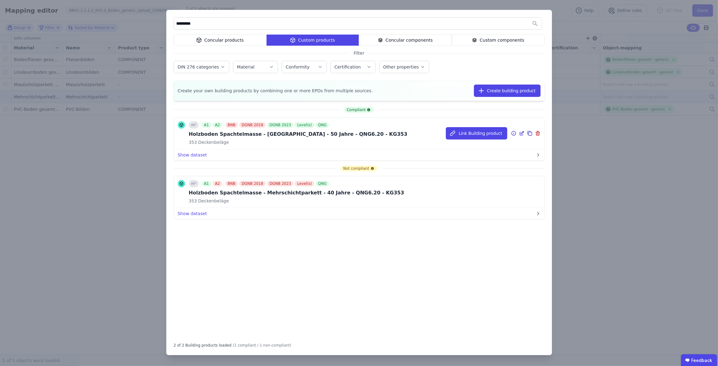
click at [521, 132] on icon at bounding box center [522, 132] width 3 height 3
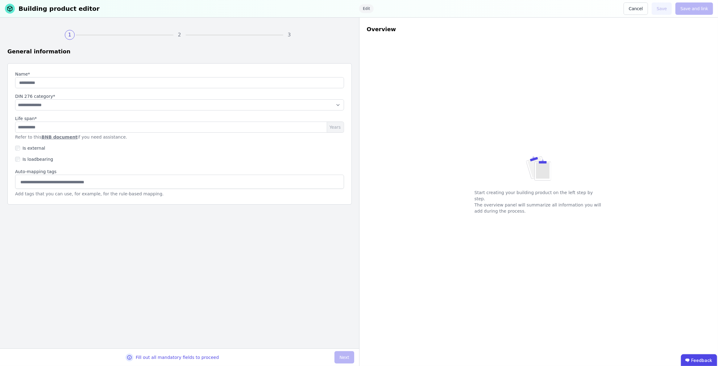
type input "**********"
select select "**********"
type input "**"
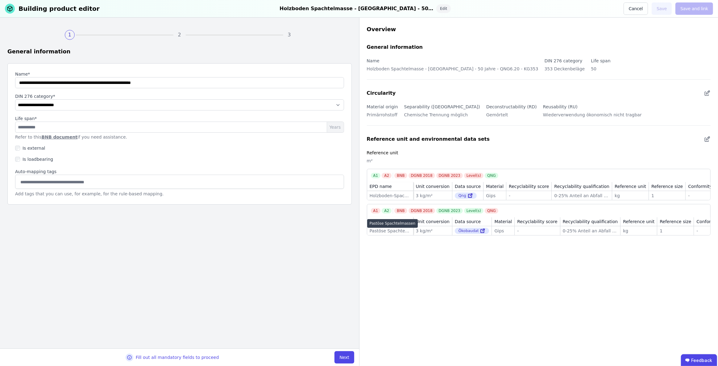
drag, startPoint x: 369, startPoint y: 232, endPoint x: 391, endPoint y: 234, distance: 21.3
click at [391, 234] on div "Pastöse Spachtelmassen" at bounding box center [390, 231] width 41 height 6
click at [638, 10] on button "Cancel" at bounding box center [636, 8] width 24 height 12
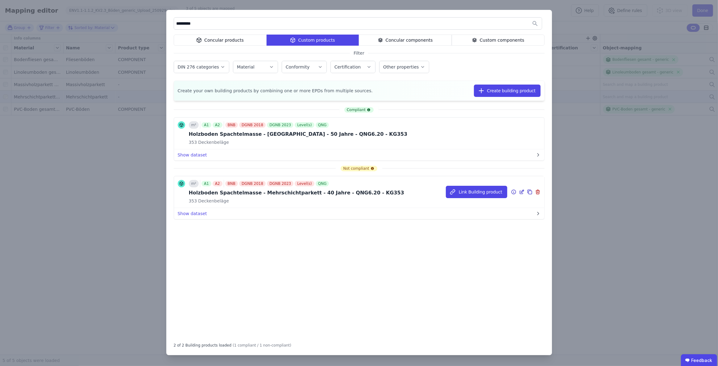
type input "*********"
click at [521, 190] on icon at bounding box center [522, 191] width 6 height 7
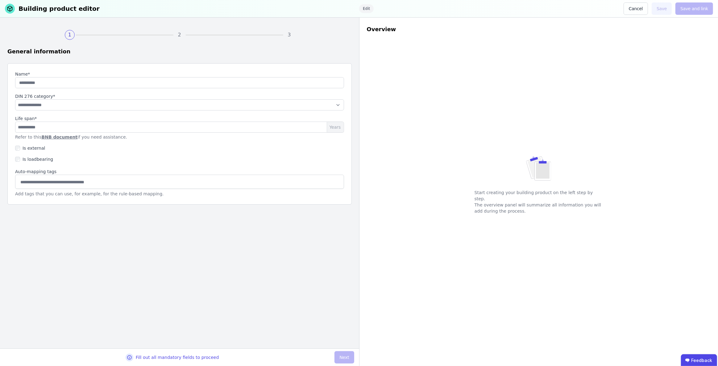
type input "**********"
select select "**********"
type input "**"
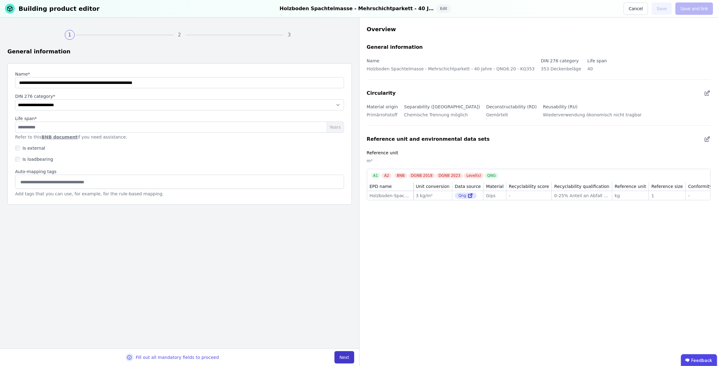
click at [346, 356] on button "Next" at bounding box center [343, 357] width 19 height 12
select select "**********"
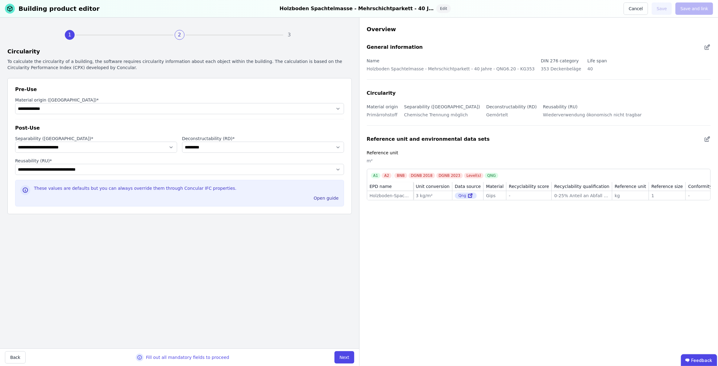
click at [346, 356] on button "Next" at bounding box center [343, 357] width 19 height 12
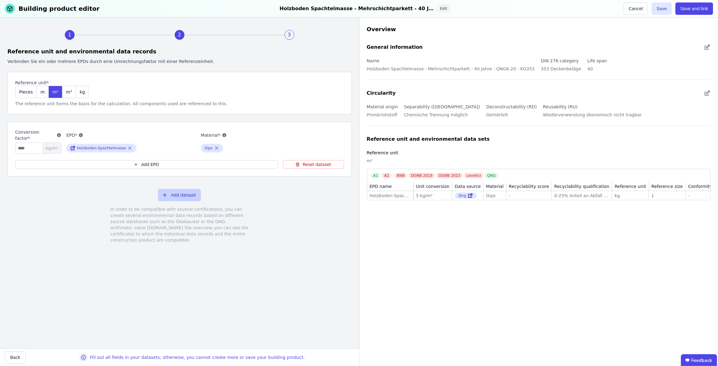
click at [182, 195] on button "Add dataset" at bounding box center [179, 195] width 43 height 12
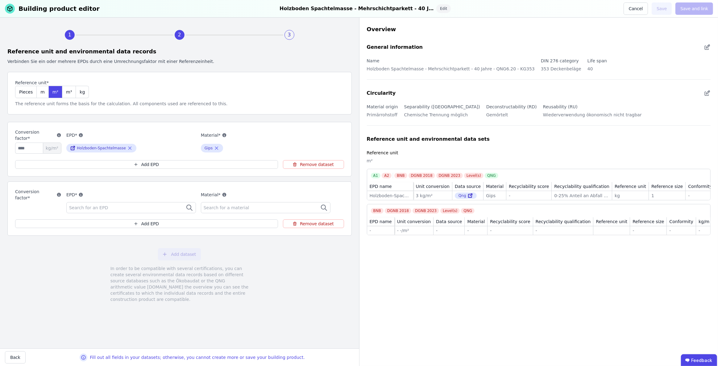
click at [139, 206] on div "Search for an EPD" at bounding box center [131, 207] width 130 height 11
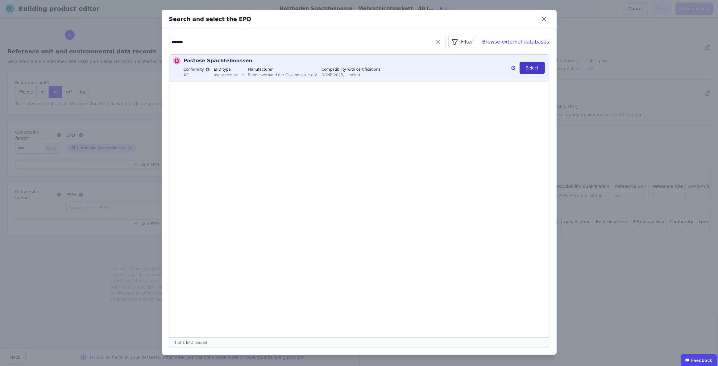
type input "*******"
click at [539, 68] on button "Select" at bounding box center [532, 68] width 25 height 12
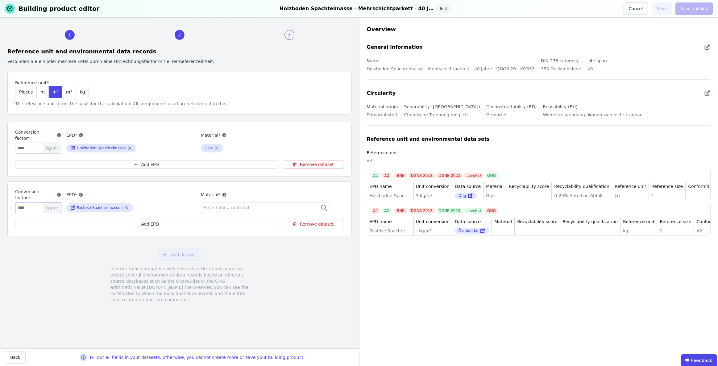
click at [23, 208] on input "number" at bounding box center [38, 207] width 46 height 11
type input "*"
click at [79, 258] on div "Add dataset In order to be compatible with several certifications, you can crea…" at bounding box center [179, 275] width 344 height 69
click at [247, 207] on div "Search for a material" at bounding box center [266, 207] width 130 height 11
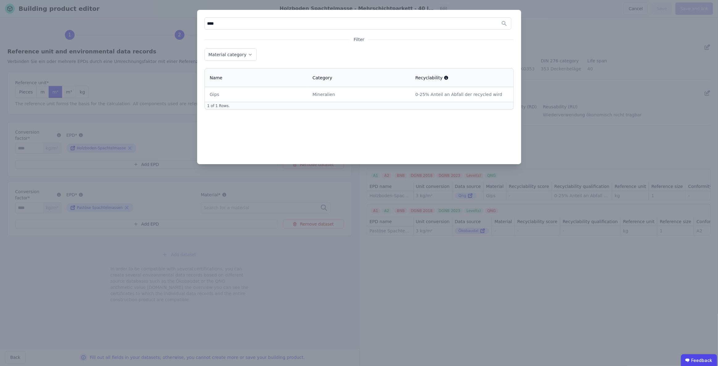
type input "****"
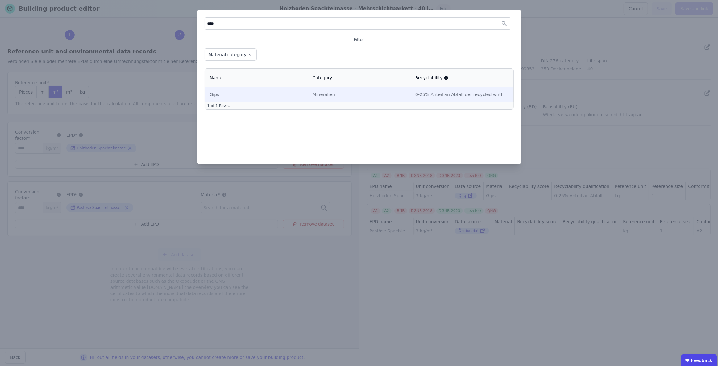
click at [357, 94] on div "Mineralien" at bounding box center [359, 94] width 93 height 6
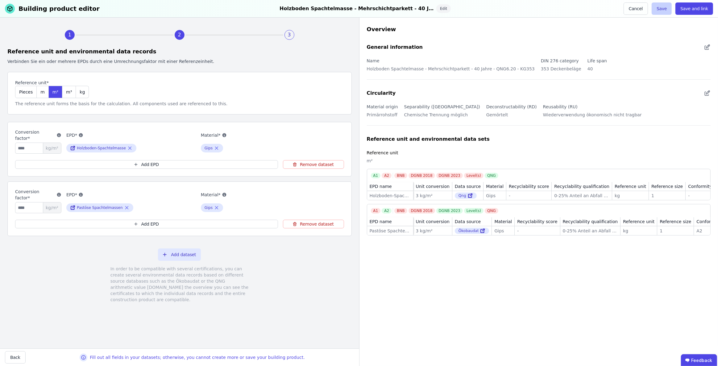
click at [664, 10] on button "Save" at bounding box center [662, 8] width 20 height 12
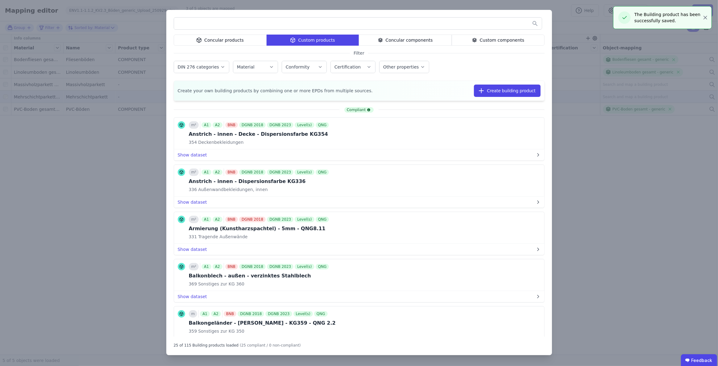
click at [625, 174] on div "Concular products Custom products Concular components Custom components Filter …" at bounding box center [359, 183] width 718 height 366
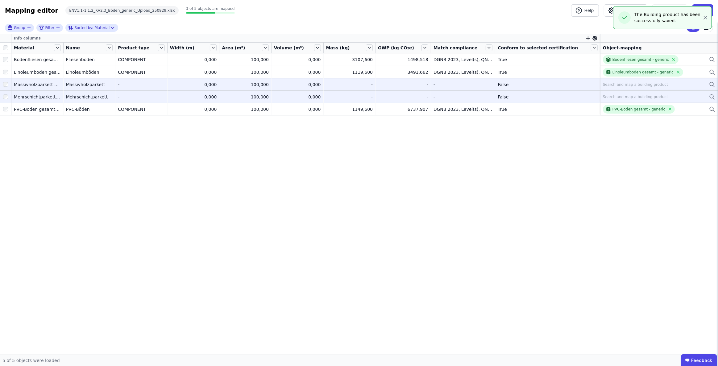
click at [617, 85] on div "Search and map a building product" at bounding box center [635, 84] width 65 height 5
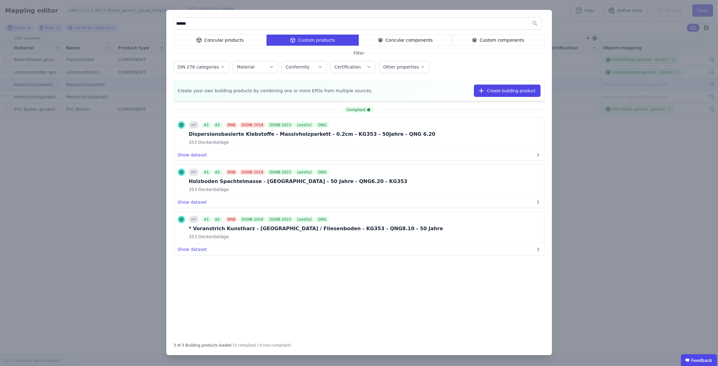
type input "******"
click at [477, 39] on icon at bounding box center [475, 39] width 6 height 7
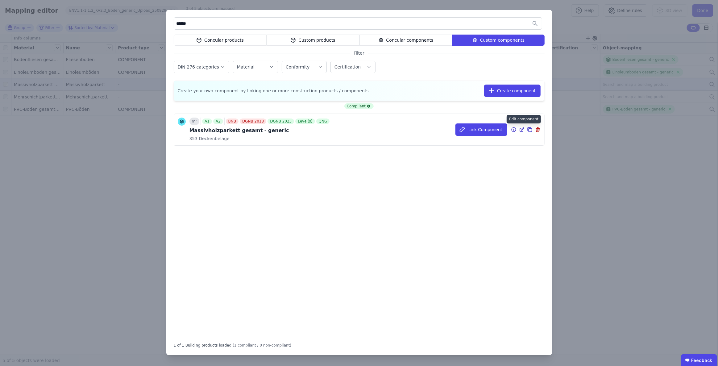
click at [521, 130] on icon at bounding box center [522, 129] width 6 height 7
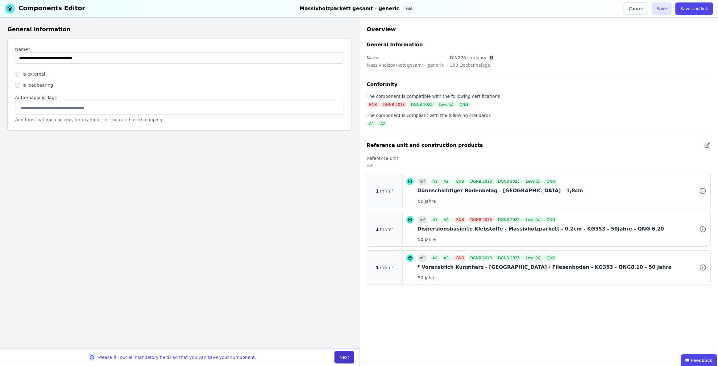
click at [347, 355] on button "Next" at bounding box center [343, 357] width 19 height 12
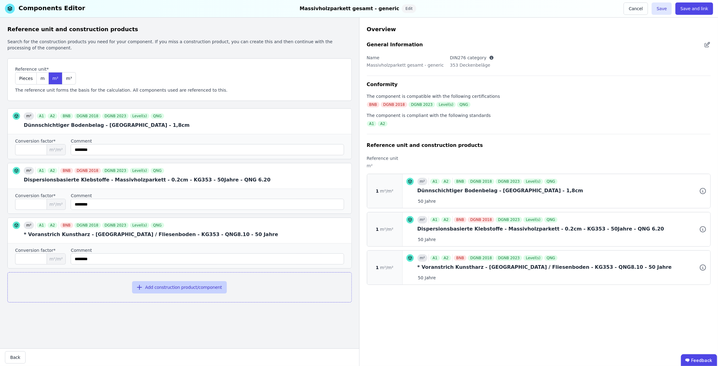
click at [186, 288] on button "Add construction product/component" at bounding box center [179, 287] width 95 height 12
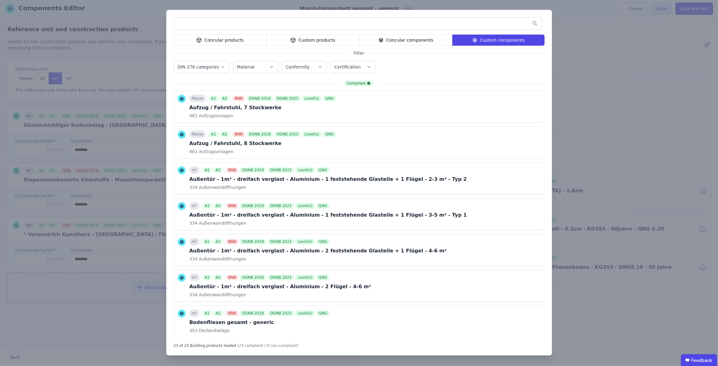
click at [319, 38] on div "Custom products" at bounding box center [313, 40] width 93 height 11
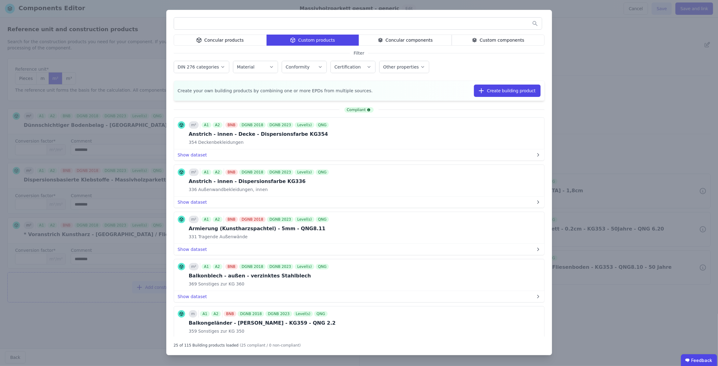
click at [314, 21] on input "text" at bounding box center [358, 23] width 368 height 11
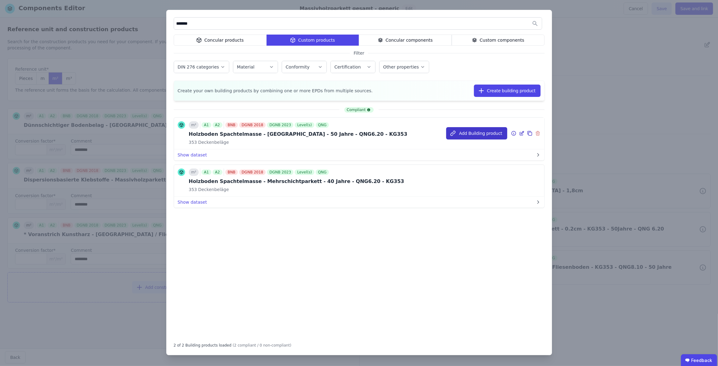
type input "*******"
click at [477, 135] on button "Add Building product" at bounding box center [476, 133] width 61 height 12
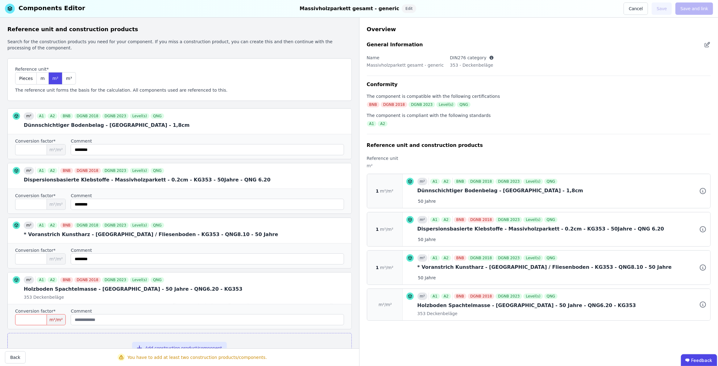
click at [45, 318] on input "number" at bounding box center [40, 319] width 51 height 11
type input "*"
drag, startPoint x: 109, startPoint y: 257, endPoint x: 70, endPoint y: 256, distance: 38.9
click at [70, 256] on div "Conversion factor* * m²/m² Comment" at bounding box center [180, 255] width 344 height 25
click at [109, 318] on input "string" at bounding box center [207, 319] width 273 height 11
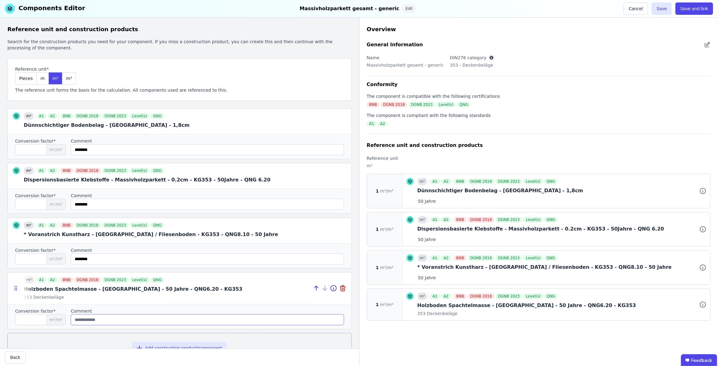
paste input "********"
type input "********"
click at [689, 8] on button "Save and link" at bounding box center [694, 8] width 38 height 12
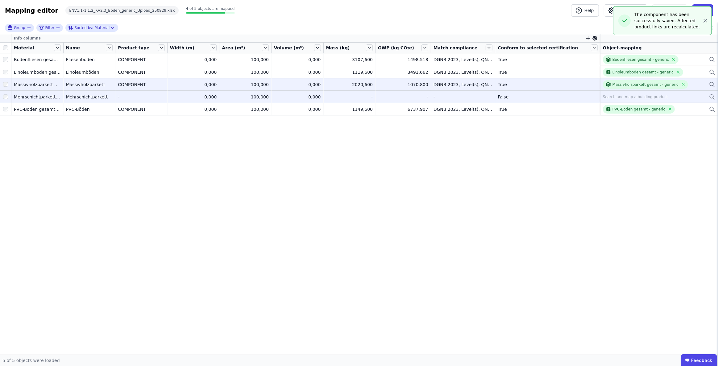
click at [607, 96] on div "Search and map a building product" at bounding box center [635, 96] width 65 height 5
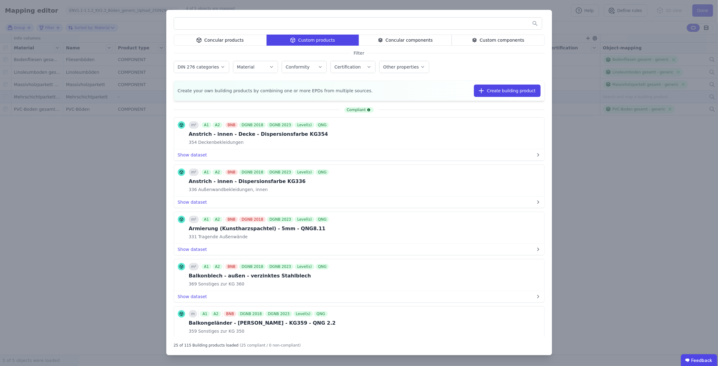
click at [494, 40] on div "Custom components" at bounding box center [498, 40] width 93 height 11
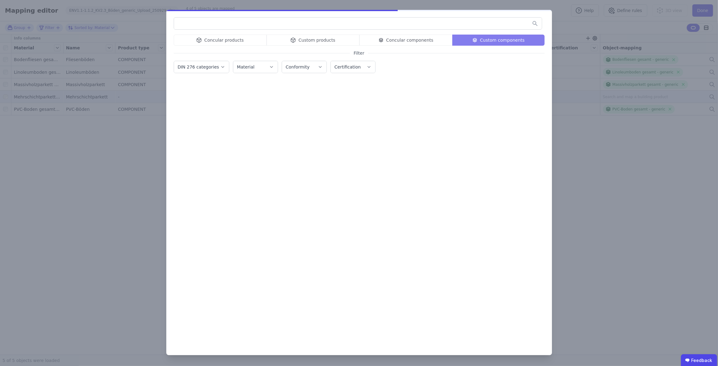
click at [461, 26] on input "text" at bounding box center [358, 23] width 368 height 11
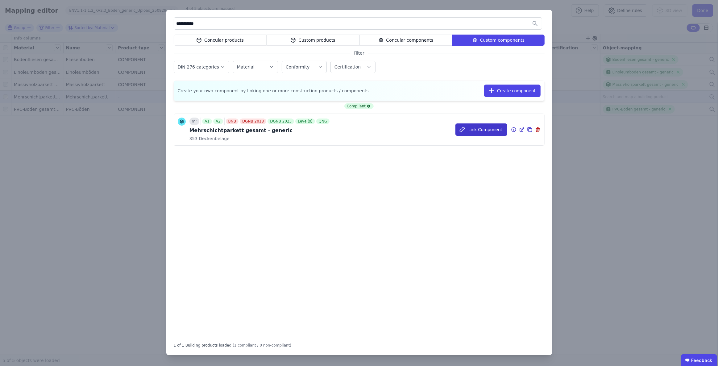
type input "**********"
click at [490, 127] on button "Link Component" at bounding box center [481, 129] width 52 height 12
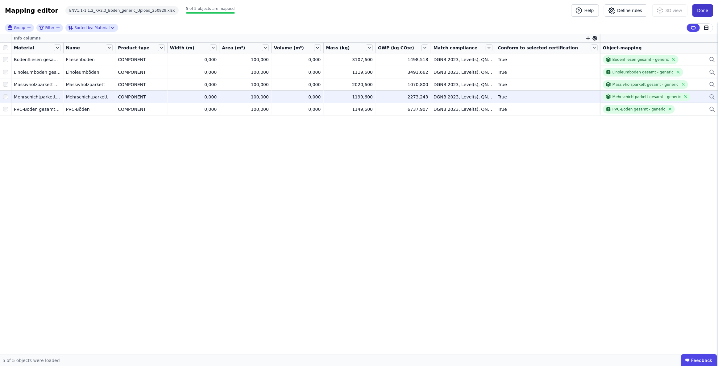
click at [700, 7] on button "Done" at bounding box center [702, 10] width 21 height 12
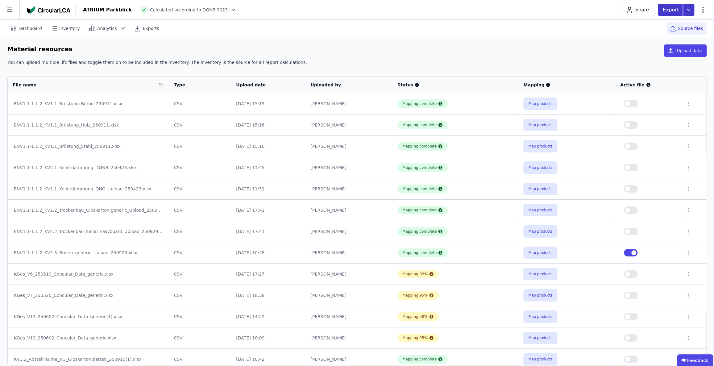
click at [690, 12] on icon at bounding box center [688, 10] width 11 height 12
click at [651, 37] on div "Inventory" at bounding box center [656, 35] width 75 height 11
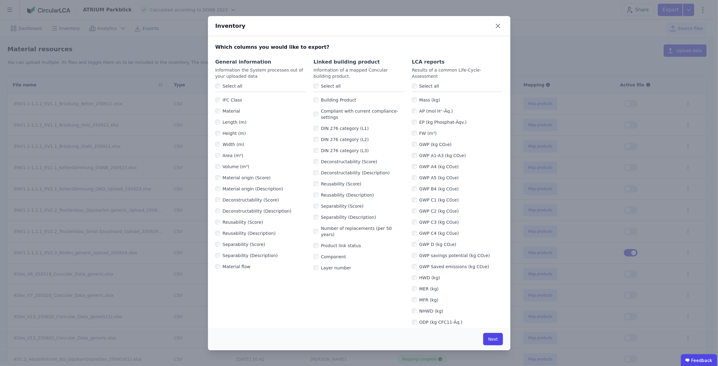
click at [318, 85] on label "Select all" at bounding box center [329, 86] width 22 height 6
drag, startPoint x: 237, startPoint y: 86, endPoint x: 268, endPoint y: 106, distance: 36.7
click at [237, 86] on label "Select all" at bounding box center [231, 86] width 22 height 6
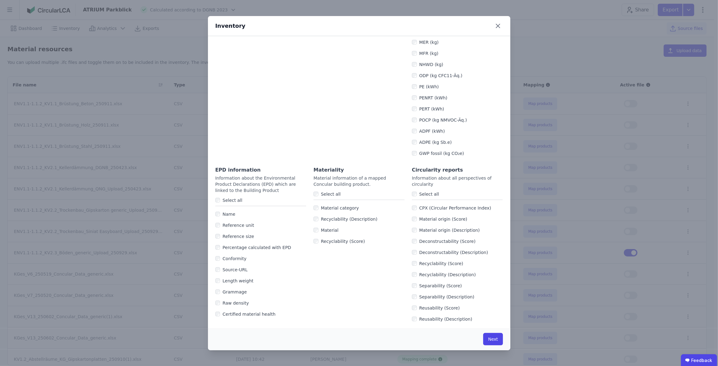
scroll to position [291, 0]
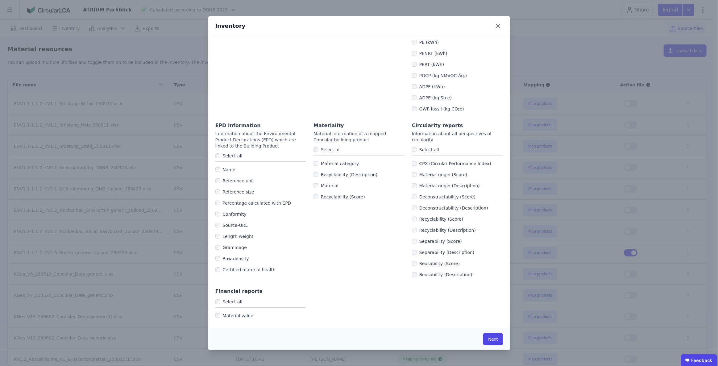
click at [235, 153] on label "Select all" at bounding box center [231, 156] width 22 height 6
click at [492, 338] on button "Next" at bounding box center [492, 339] width 19 height 12
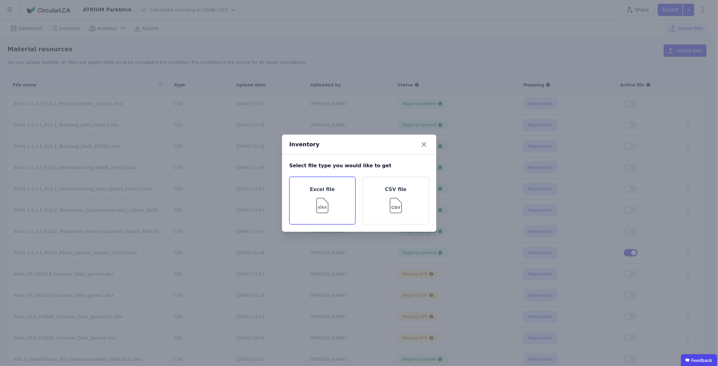
click at [334, 207] on div "Excel file" at bounding box center [322, 201] width 66 height 48
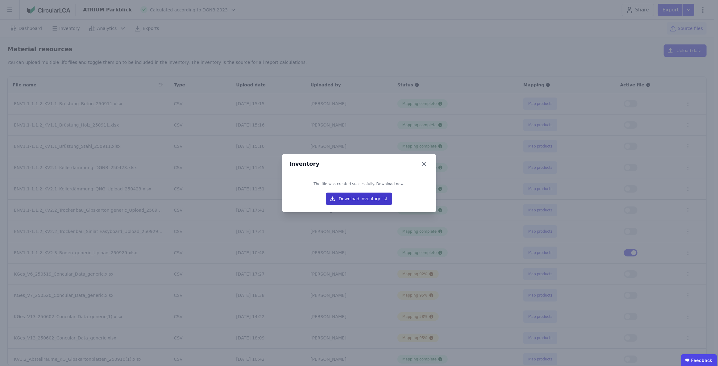
click at [356, 199] on button "Download inventory list" at bounding box center [359, 199] width 67 height 12
click at [578, 49] on div "Inventory The file was created successfully. Download now. Download inventory l…" at bounding box center [359, 183] width 718 height 366
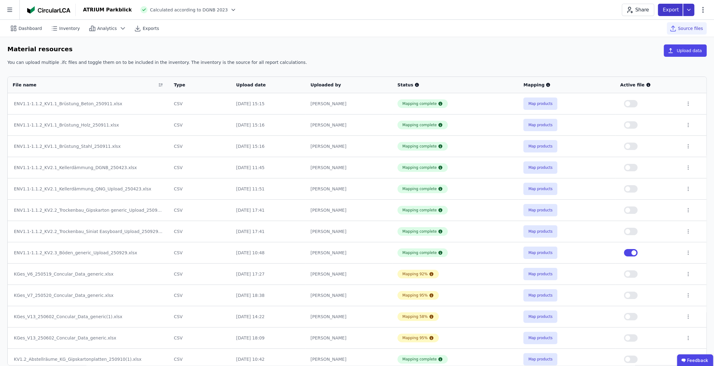
click at [691, 7] on icon at bounding box center [688, 10] width 11 height 12
click at [659, 45] on div "life cycle assessment" at bounding box center [647, 47] width 46 height 6
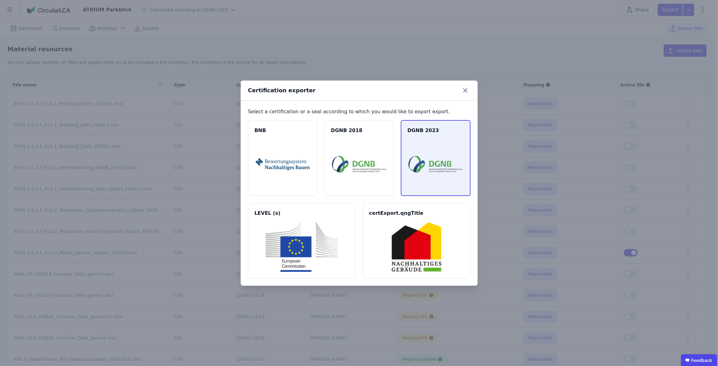
click at [429, 139] on img at bounding box center [436, 164] width 54 height 50
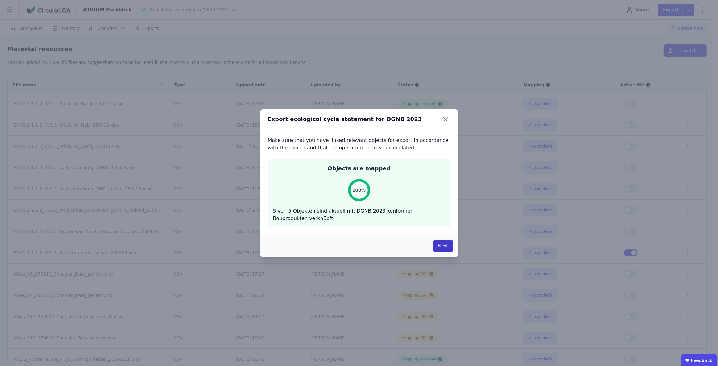
click at [446, 247] on button "Next" at bounding box center [442, 246] width 19 height 12
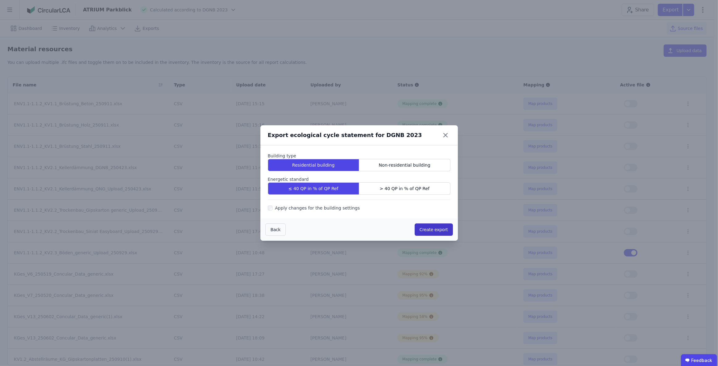
click at [431, 228] on button "Create export" at bounding box center [434, 229] width 38 height 12
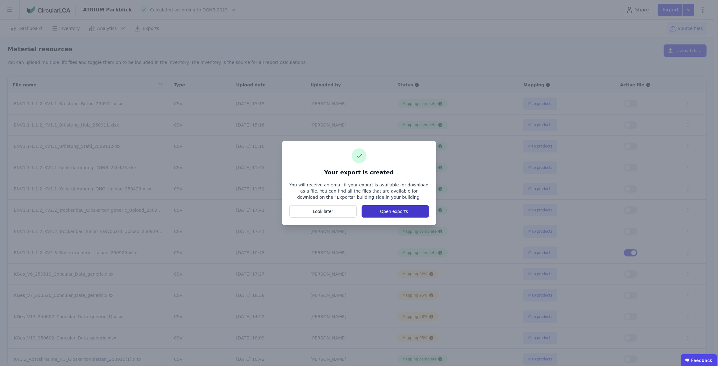
click at [386, 213] on button "Open exports" at bounding box center [395, 211] width 67 height 12
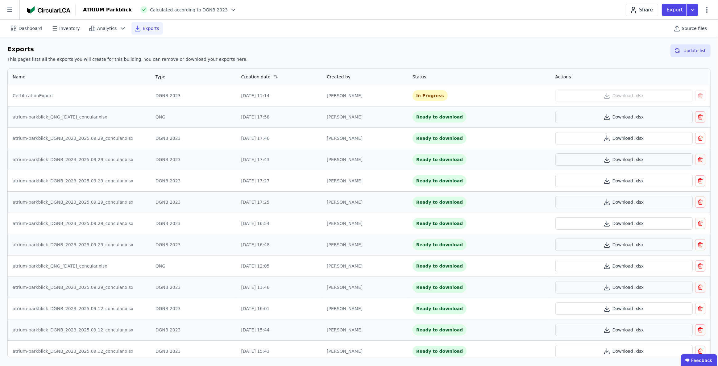
click at [569, 43] on div "Exports This pages lists all the exports you will create for this building. You…" at bounding box center [359, 201] width 718 height 328
click at [690, 49] on button "Update list" at bounding box center [690, 50] width 40 height 12
click at [629, 94] on button "Download .xlsx" at bounding box center [623, 95] width 137 height 12
click at [230, 10] on icon at bounding box center [233, 10] width 6 height 6
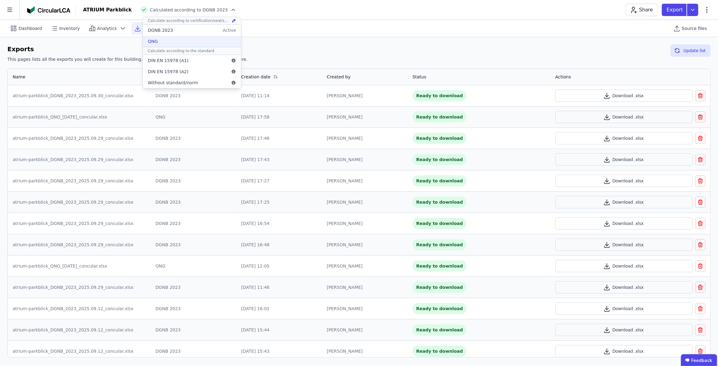
click at [207, 40] on div "QNG" at bounding box center [192, 41] width 98 height 11
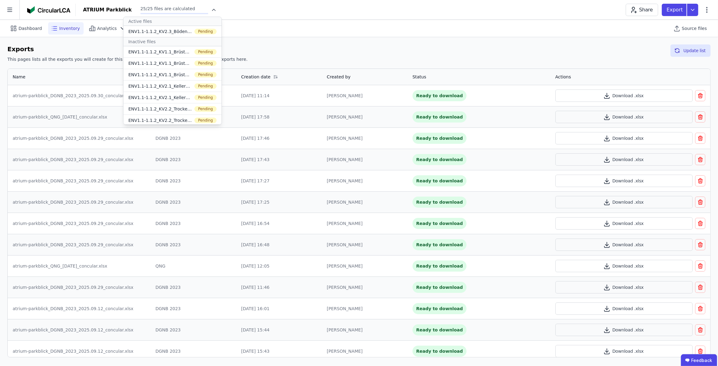
click at [65, 27] on span "Inventory" at bounding box center [69, 28] width 21 height 6
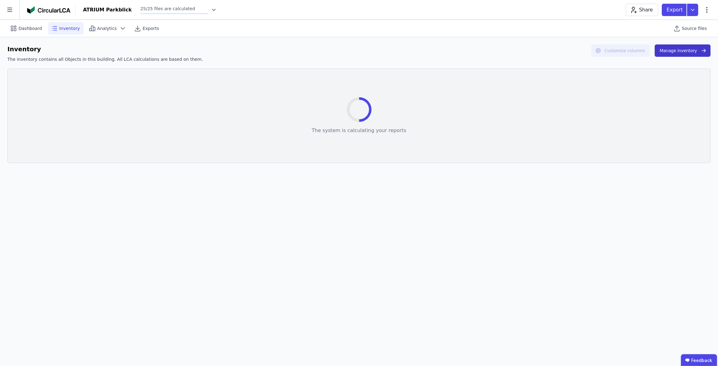
click at [679, 48] on button "Manage inventory" at bounding box center [683, 50] width 56 height 12
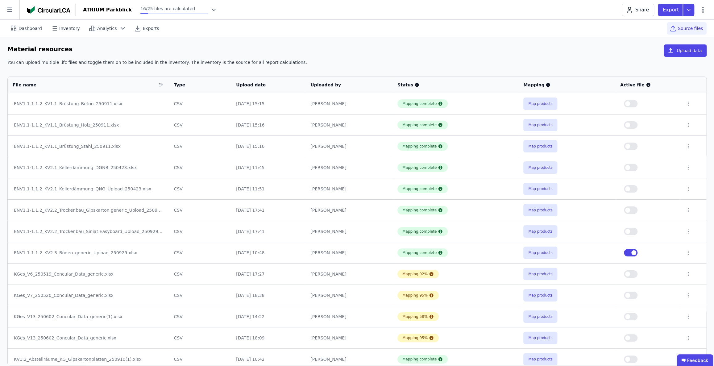
click at [339, 19] on header "ATRIUM Parkblick 16/25 files are calculated Share Export" at bounding box center [357, 10] width 714 height 20
click at [211, 8] on icon at bounding box center [214, 10] width 6 height 6
click at [302, 31] on div "Dashboard Inventory Analytics Exports Source files" at bounding box center [356, 28] width 699 height 17
click at [686, 10] on icon at bounding box center [688, 10] width 11 height 12
click at [656, 37] on div "Inventory" at bounding box center [656, 35] width 75 height 11
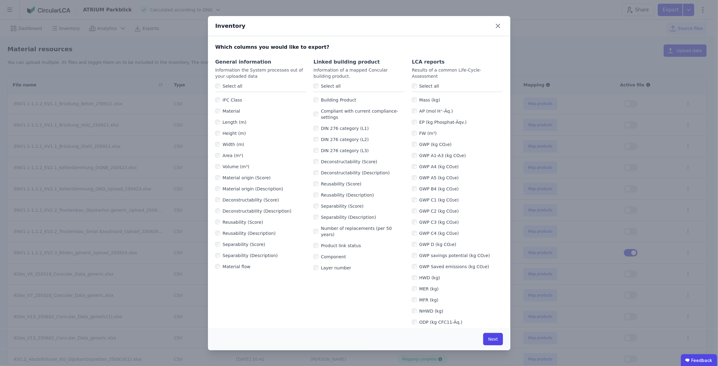
click at [327, 87] on label "Select all" at bounding box center [329, 86] width 22 height 6
click at [230, 84] on label "Select all" at bounding box center [231, 86] width 22 height 6
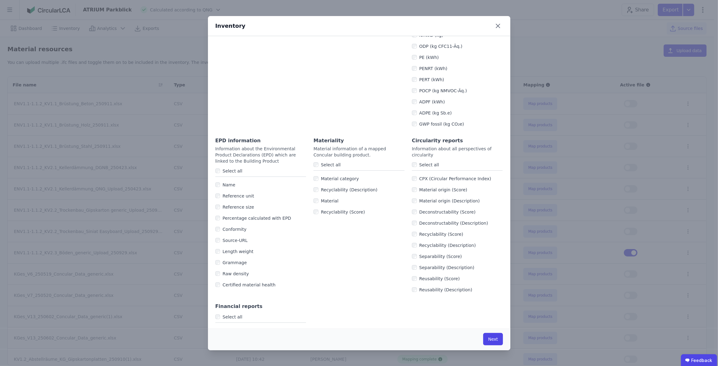
scroll to position [280, 0]
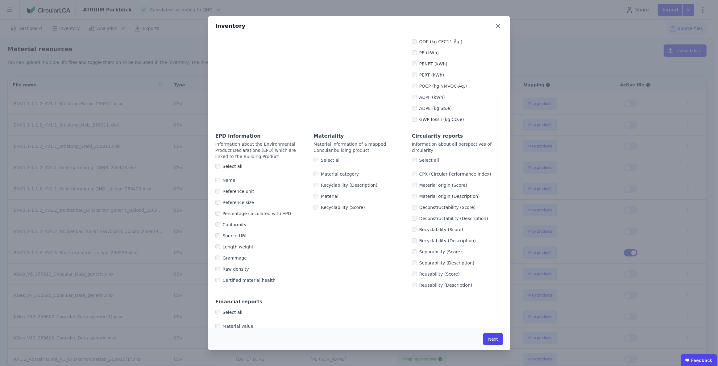
click at [232, 164] on label "Select all" at bounding box center [231, 166] width 22 height 6
click at [498, 340] on button "Next" at bounding box center [492, 339] width 19 height 12
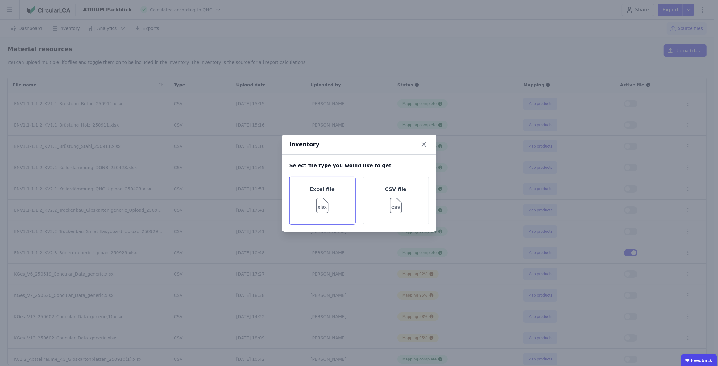
click at [331, 197] on img at bounding box center [322, 204] width 20 height 22
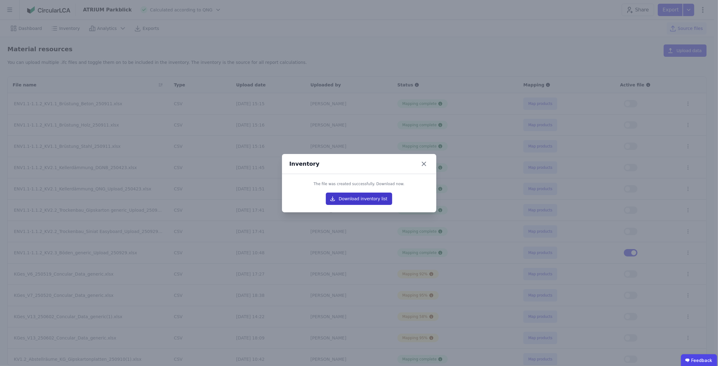
click at [378, 197] on button "Download inventory list" at bounding box center [359, 199] width 67 height 12
click at [487, 16] on div "Inventory The file was created successfully. Download now. Download inventory l…" at bounding box center [359, 183] width 718 height 366
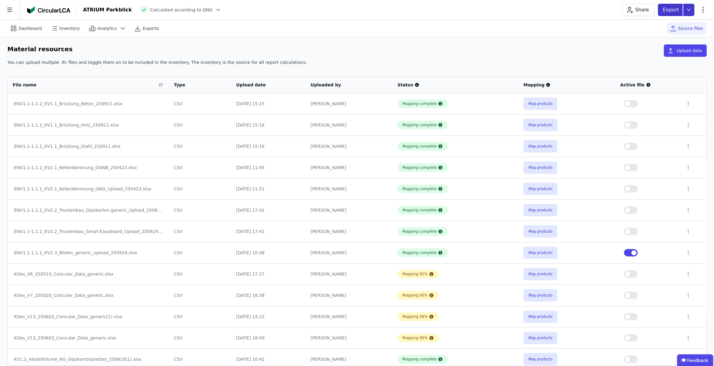
click at [687, 10] on icon at bounding box center [688, 10] width 11 height 12
click at [654, 46] on div "life cycle assessment" at bounding box center [647, 47] width 46 height 6
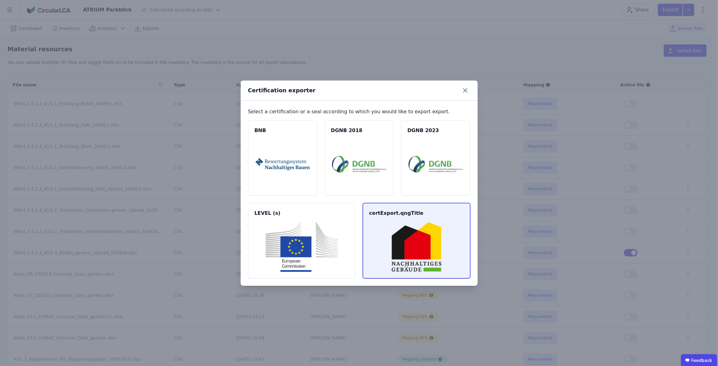
click at [417, 232] on img at bounding box center [416, 247] width 93 height 50
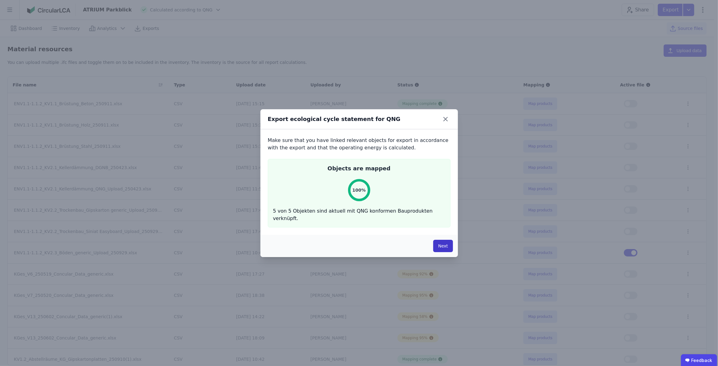
click at [445, 246] on button "Next" at bounding box center [442, 246] width 19 height 12
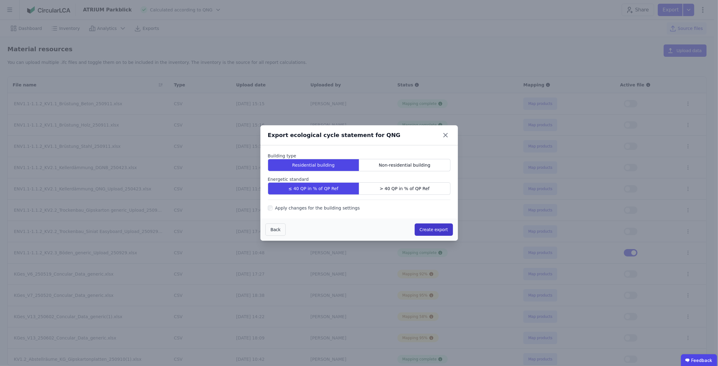
click at [435, 230] on button "Create export" at bounding box center [434, 229] width 38 height 12
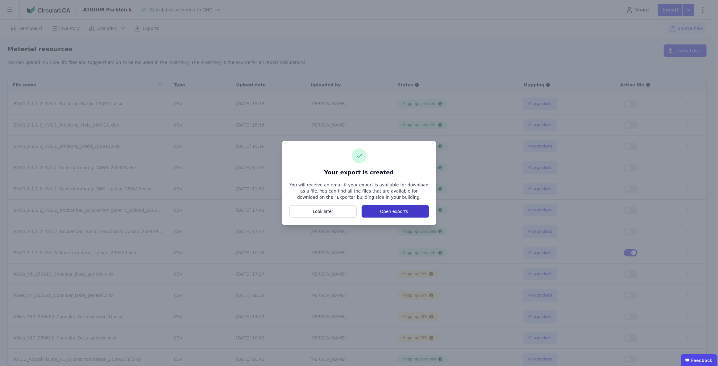
click at [390, 213] on button "Open exports" at bounding box center [395, 211] width 67 height 12
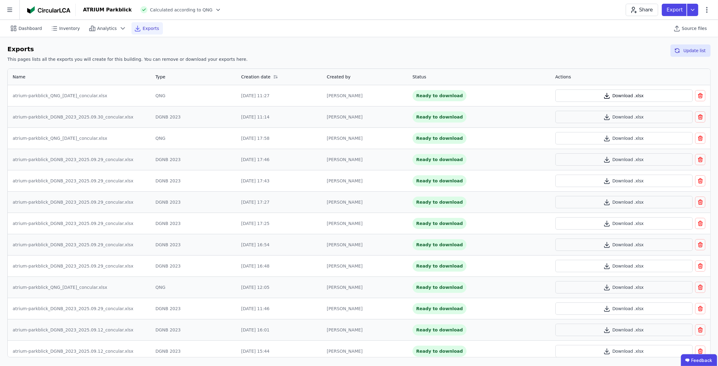
click at [621, 93] on button "Download .xlsx" at bounding box center [623, 95] width 137 height 12
click at [62, 28] on span "Inventory" at bounding box center [69, 28] width 21 height 6
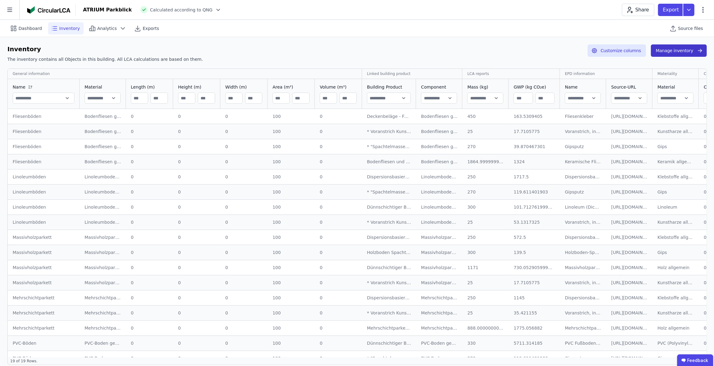
click at [681, 48] on button "Manage inventory" at bounding box center [679, 50] width 56 height 12
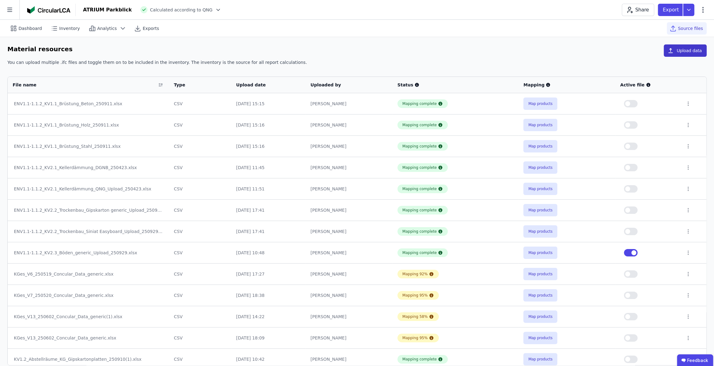
click at [679, 49] on button "Upload data" at bounding box center [685, 50] width 43 height 12
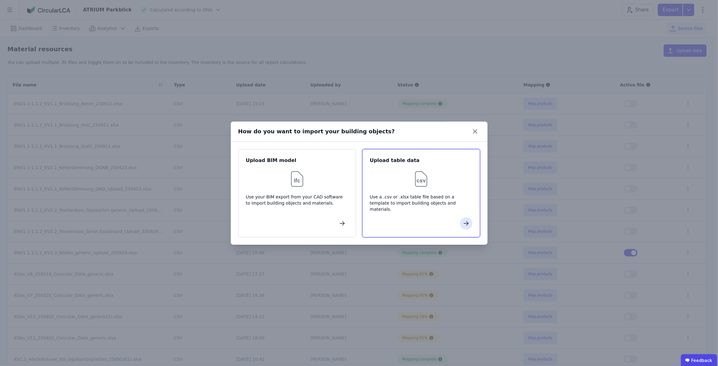
click at [398, 180] on div at bounding box center [421, 179] width 102 height 20
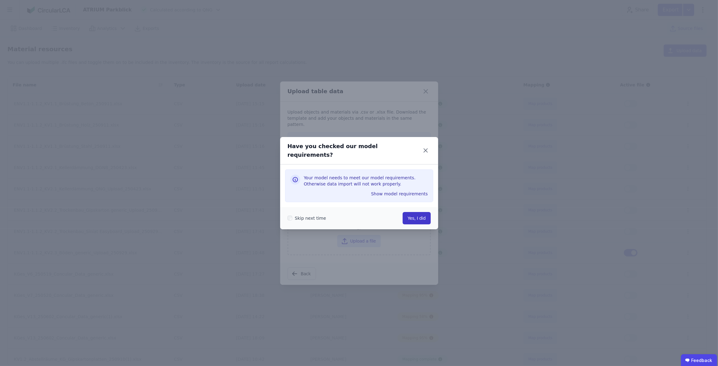
click at [415, 215] on button "Yes, I did" at bounding box center [417, 218] width 28 height 12
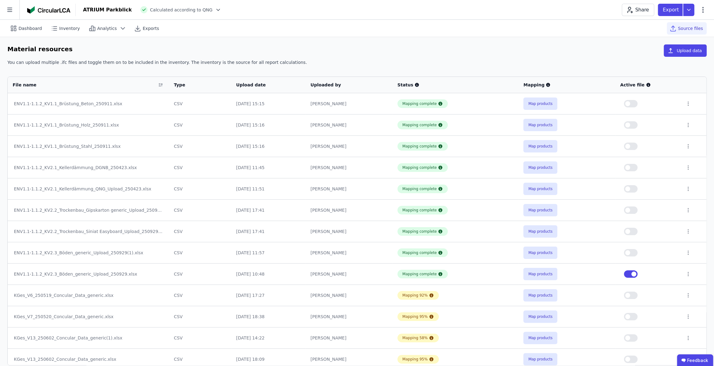
click at [634, 253] on button "button" at bounding box center [631, 252] width 14 height 7
click at [627, 275] on button "button" at bounding box center [631, 273] width 14 height 7
click at [686, 274] on icon at bounding box center [688, 274] width 6 height 6
click at [645, 272] on div "Delete" at bounding box center [656, 273] width 62 height 10
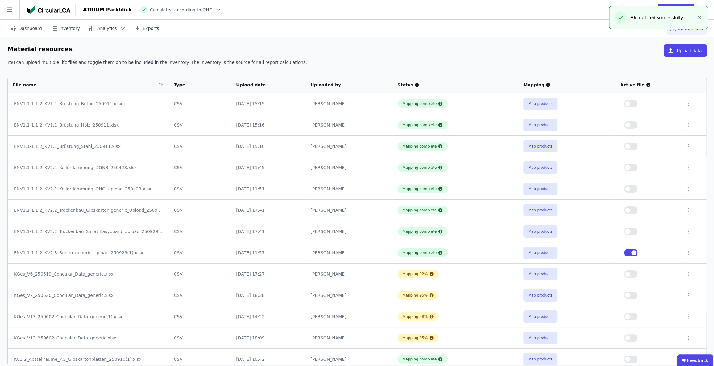
click at [630, 55] on div "Material resources Upload data" at bounding box center [356, 51] width 699 height 15
click at [689, 11] on icon at bounding box center [688, 10] width 11 height 12
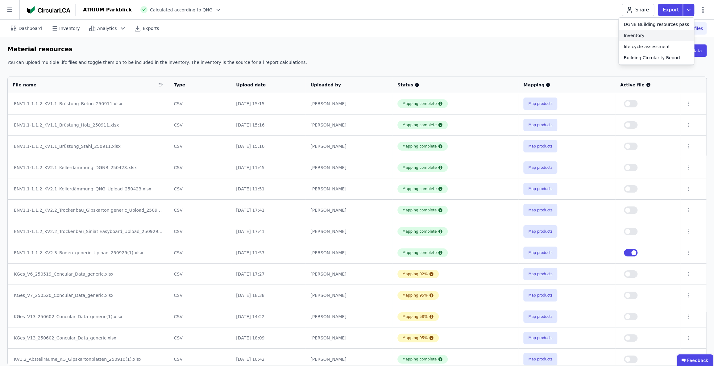
click at [655, 38] on div "Inventory" at bounding box center [656, 35] width 75 height 11
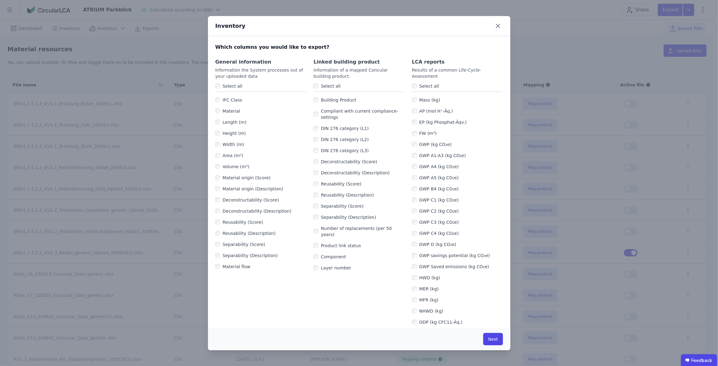
click at [329, 84] on label "Select all" at bounding box center [329, 86] width 22 height 6
click at [222, 83] on label "Select all" at bounding box center [231, 86] width 22 height 6
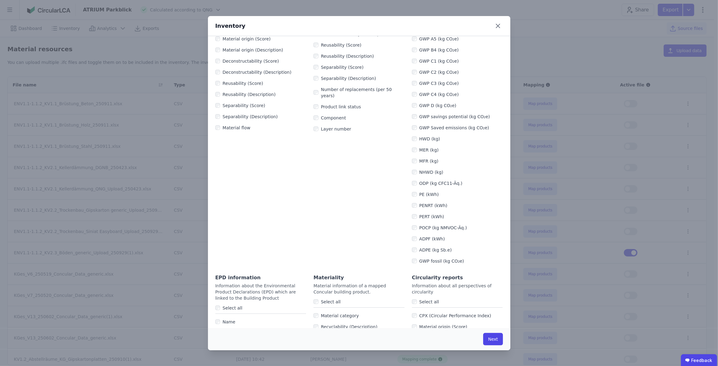
scroll to position [224, 0]
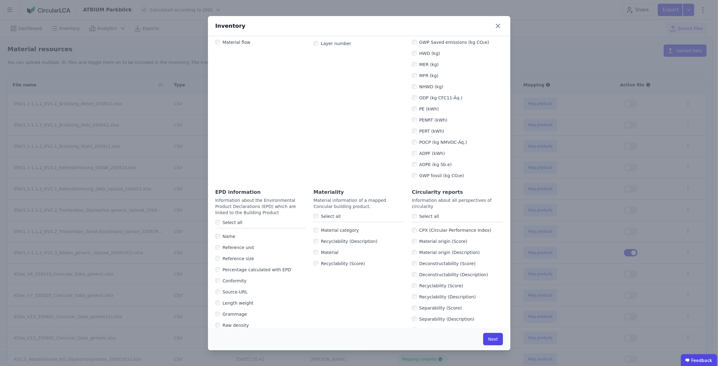
click at [228, 219] on label "Select all" at bounding box center [231, 222] width 22 height 6
click at [326, 215] on label "Select all" at bounding box center [329, 216] width 22 height 6
click at [501, 339] on button "Next" at bounding box center [492, 339] width 19 height 12
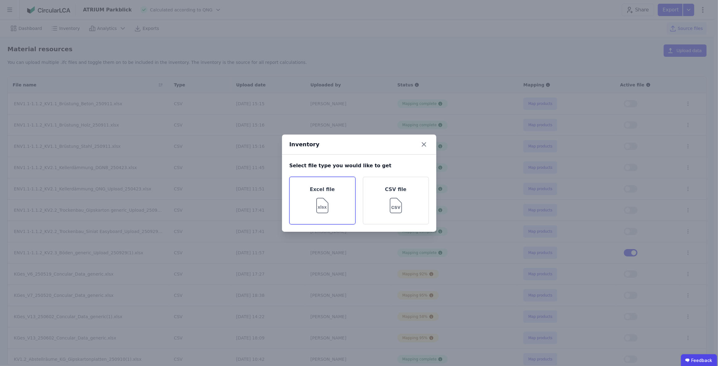
click at [332, 204] on img at bounding box center [322, 204] width 20 height 22
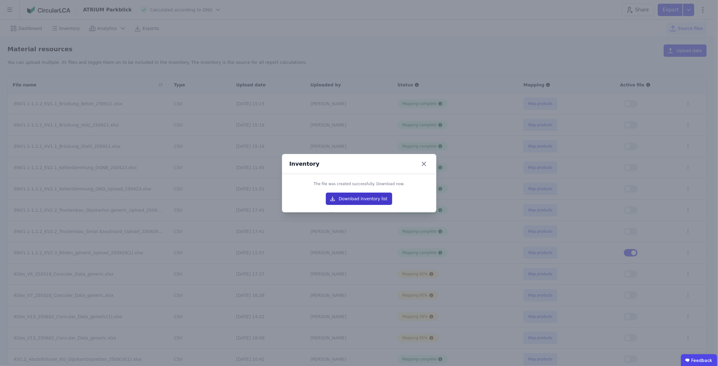
click at [340, 200] on button "Download inventory list" at bounding box center [359, 199] width 67 height 12
click at [573, 32] on div "Inventory The file was created successfully. Download now. Download inventory l…" at bounding box center [359, 183] width 718 height 366
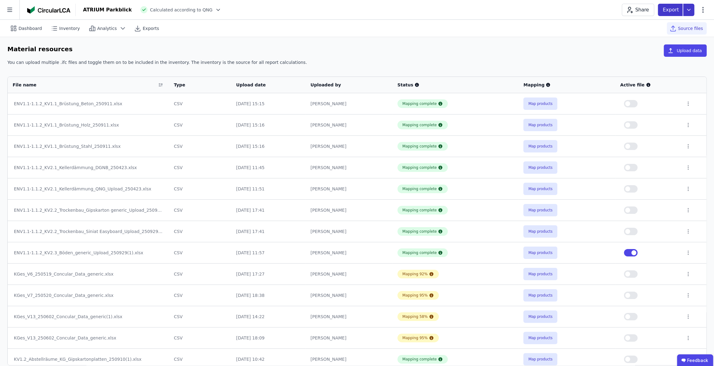
click at [691, 9] on icon at bounding box center [688, 10] width 11 height 12
click at [654, 43] on div "life cycle assessment" at bounding box center [656, 46] width 75 height 11
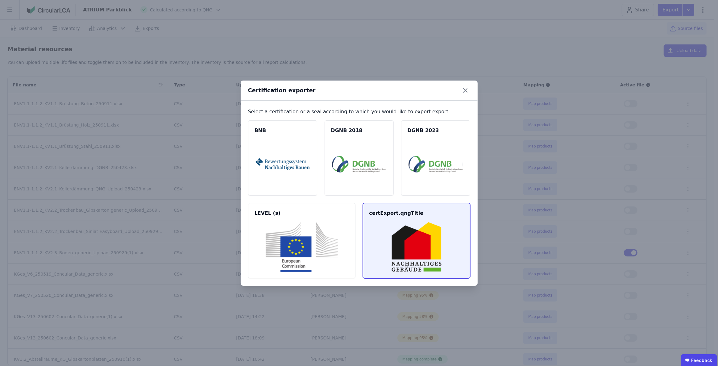
click at [421, 231] on img at bounding box center [416, 247] width 93 height 50
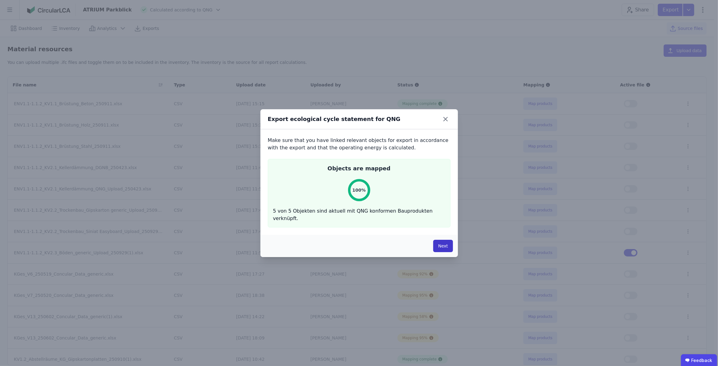
click at [445, 244] on button "Next" at bounding box center [442, 246] width 19 height 12
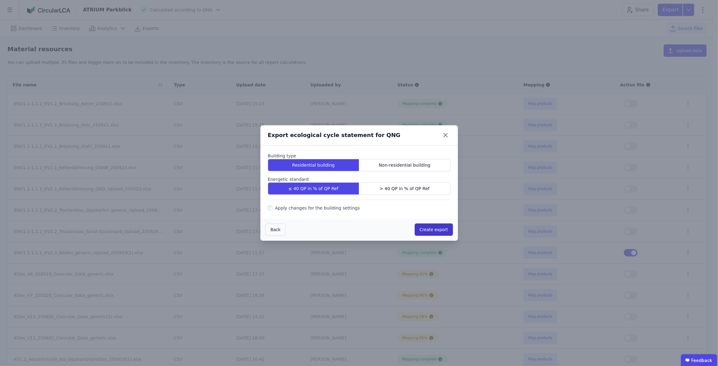
click at [434, 230] on button "Create export" at bounding box center [434, 229] width 38 height 12
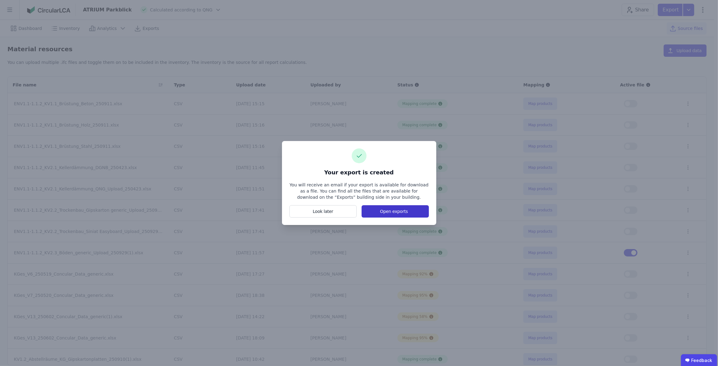
click at [396, 212] on button "Open exports" at bounding box center [395, 211] width 67 height 12
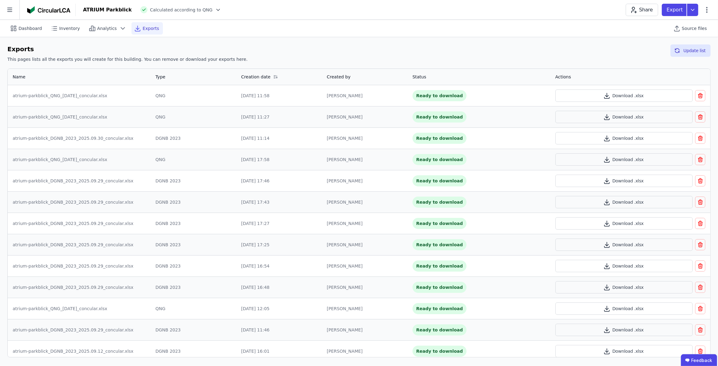
click at [269, 25] on div "Dashboard Inventory Analytics Exports Source files" at bounding box center [358, 28] width 703 height 17
click at [696, 47] on button "Update list" at bounding box center [690, 50] width 40 height 12
click at [609, 98] on button "Download .xlsx" at bounding box center [623, 95] width 137 height 12
click at [215, 8] on icon at bounding box center [218, 10] width 6 height 6
click at [177, 28] on div "DGNB 2023" at bounding box center [177, 30] width 98 height 11
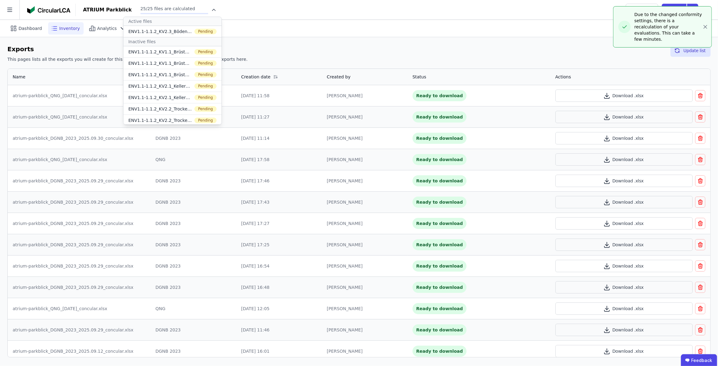
click at [59, 30] on span "Inventory" at bounding box center [69, 28] width 21 height 6
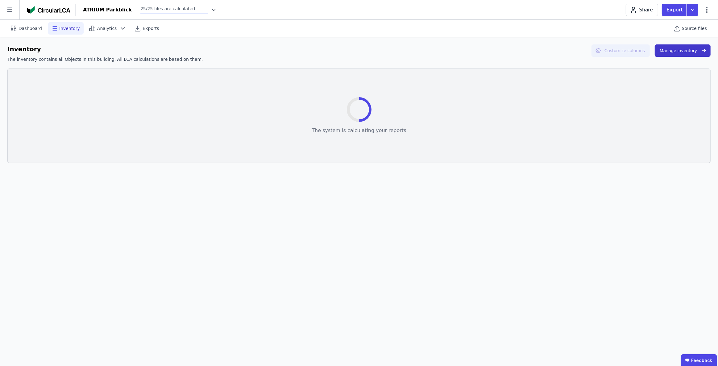
click at [677, 52] on button "Manage inventory" at bounding box center [683, 50] width 56 height 12
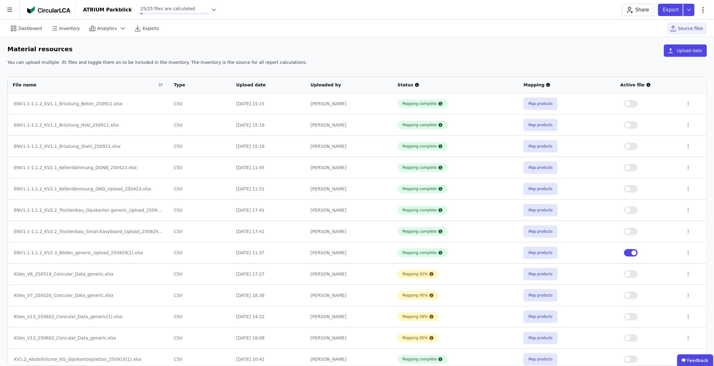
click at [274, 24] on div "Dashboard Inventory Analytics Exports Source files" at bounding box center [356, 28] width 699 height 17
click at [211, 8] on icon at bounding box center [214, 10] width 6 height 6
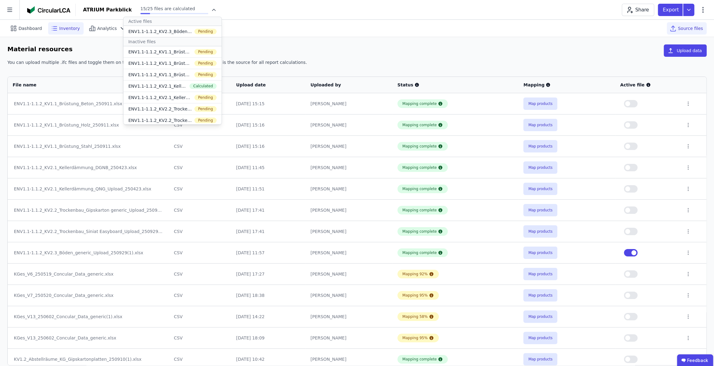
click at [65, 28] on span "Inventory" at bounding box center [69, 28] width 21 height 6
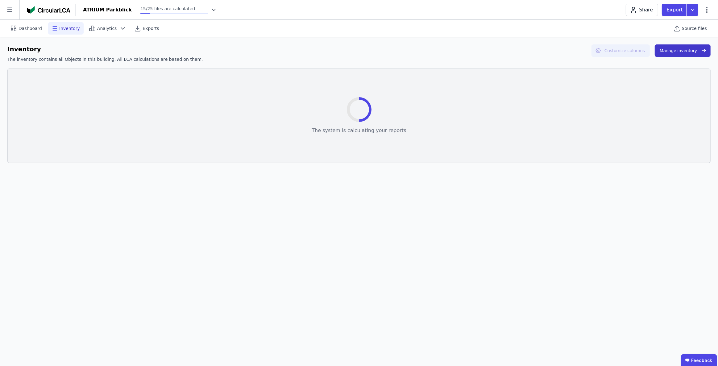
click at [676, 50] on button "Manage inventory" at bounding box center [683, 50] width 56 height 12
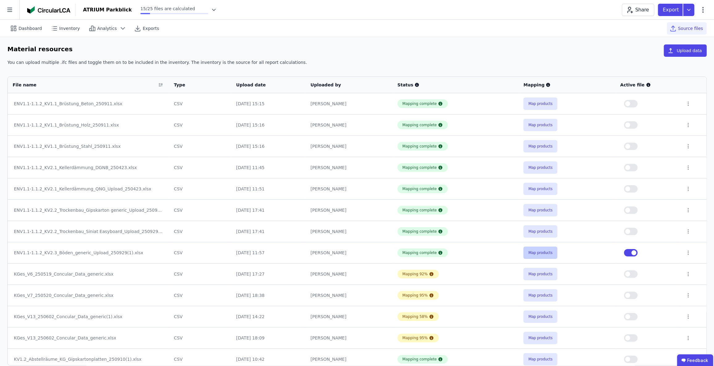
click at [537, 251] on button "Map products" at bounding box center [540, 253] width 34 height 12
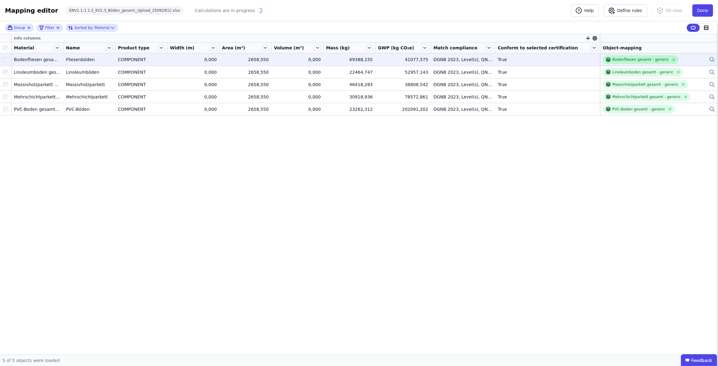
click at [644, 57] on div "Bodenfliesen gesamt - generic" at bounding box center [640, 59] width 56 height 5
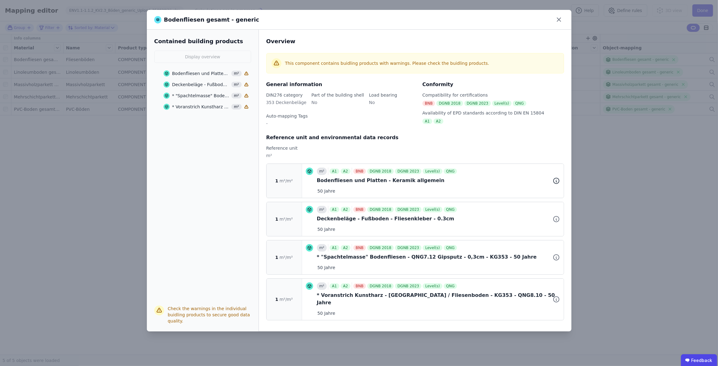
click at [558, 180] on icon at bounding box center [556, 180] width 7 height 7
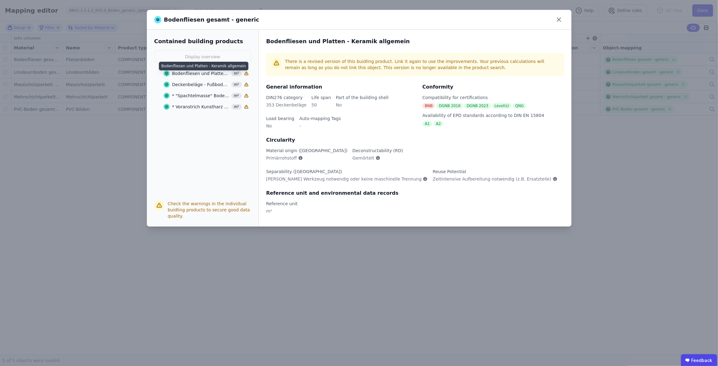
click at [201, 73] on div "Bodenfliesen und Platten - Keramik allgemein" at bounding box center [201, 73] width 58 height 6
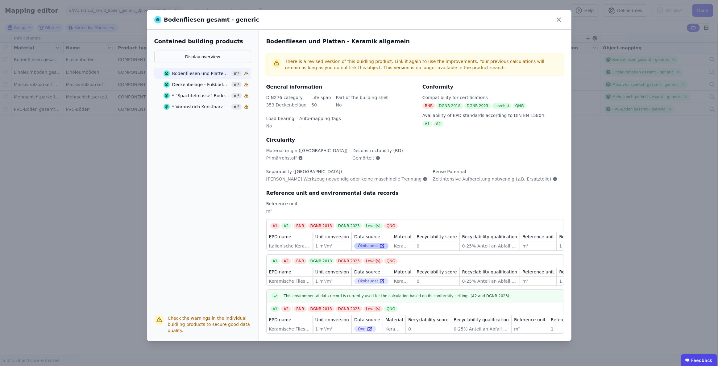
click at [380, 246] on icon at bounding box center [381, 246] width 3 height 3
click at [212, 85] on div "Deckenbeläge - Fußboden - Fliesenkleber - 0.3cm" at bounding box center [201, 84] width 58 height 6
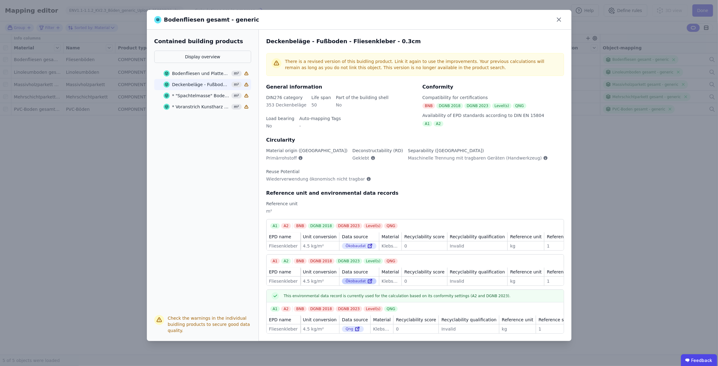
click at [370, 281] on icon at bounding box center [371, 280] width 2 height 2
click at [202, 97] on div "* "Spachtelmasse" Bodenfliesen - QNG7.12 Gipsputz - 0,3cm - KG353 - 50 Jahre" at bounding box center [201, 96] width 58 height 6
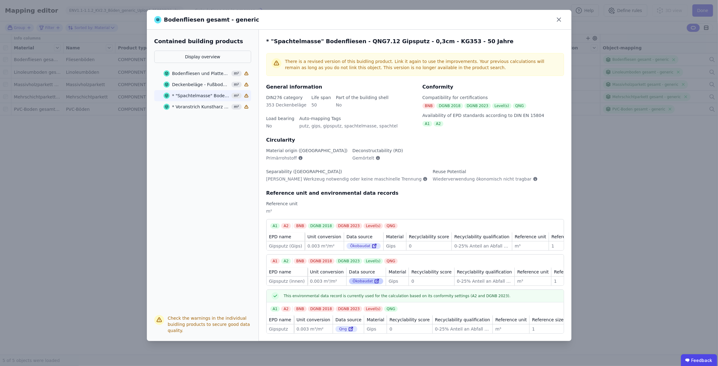
click at [358, 282] on div "Ökobaudat" at bounding box center [366, 281] width 35 height 6
click at [374, 282] on icon at bounding box center [377, 280] width 6 height 7
click at [198, 107] on div "* Voranstrich Kunstharz - [GEOGRAPHIC_DATA] / Fliesenboden - KG353 - QNG8.10 - …" at bounding box center [201, 107] width 58 height 6
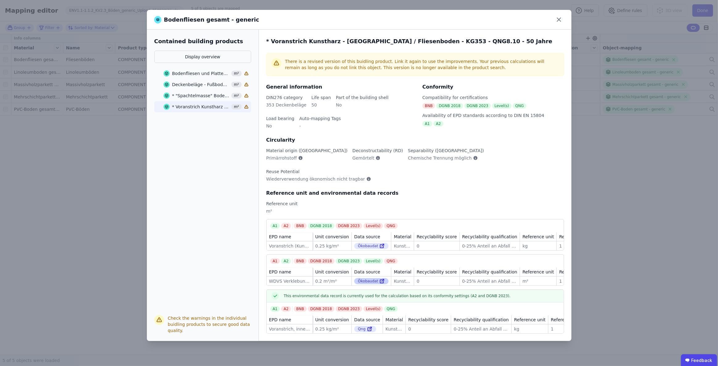
click at [379, 277] on icon at bounding box center [382, 280] width 6 height 7
click at [560, 19] on icon at bounding box center [559, 20] width 10 height 10
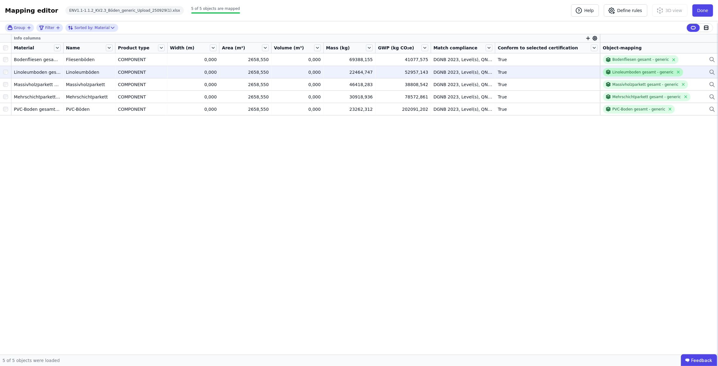
click at [635, 74] on div "Linoleumboden gesamt - generic" at bounding box center [642, 72] width 61 height 5
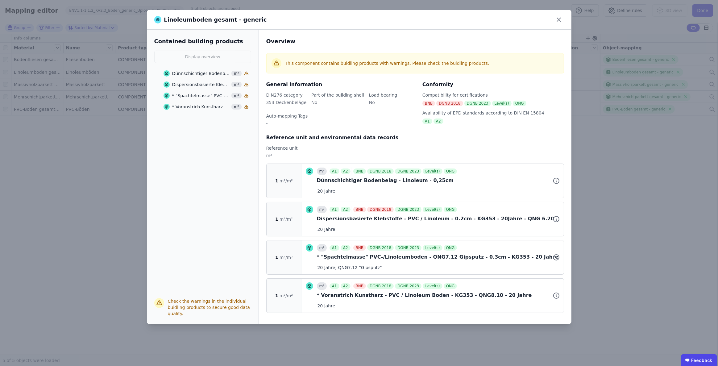
click at [191, 73] on div "Dünnschichtiger Bodenbelag - Linoleum - 0,25cm" at bounding box center [201, 73] width 58 height 6
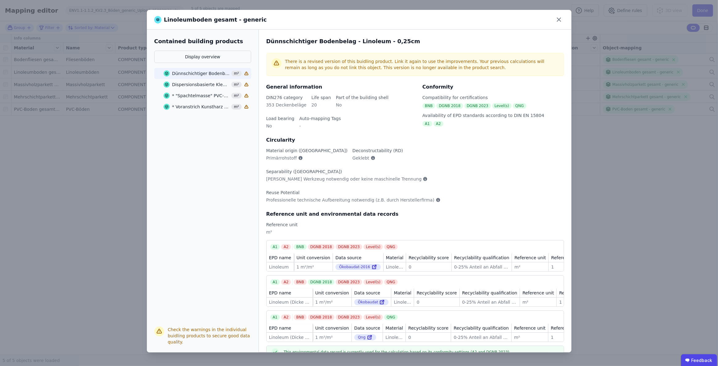
scroll to position [28, 0]
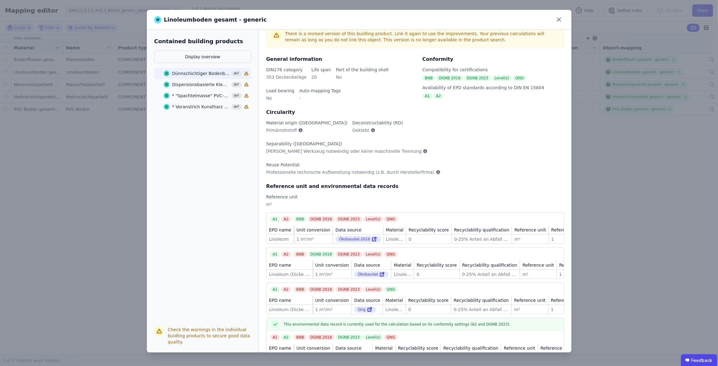
drag, startPoint x: 671, startPoint y: 264, endPoint x: 668, endPoint y: 264, distance: 3.4
click at [671, 264] on div "Linoleumboden gesamt - generic Contained building products Display overview Dün…" at bounding box center [359, 183] width 718 height 366
click at [705, 223] on div "Linoleumboden gesamt - generic Contained building products Display overview Dün…" at bounding box center [359, 183] width 718 height 366
click at [642, 182] on div "Linoleumboden gesamt - generic Contained building products Display overview Dün…" at bounding box center [359, 183] width 718 height 366
click at [557, 19] on icon at bounding box center [559, 20] width 10 height 10
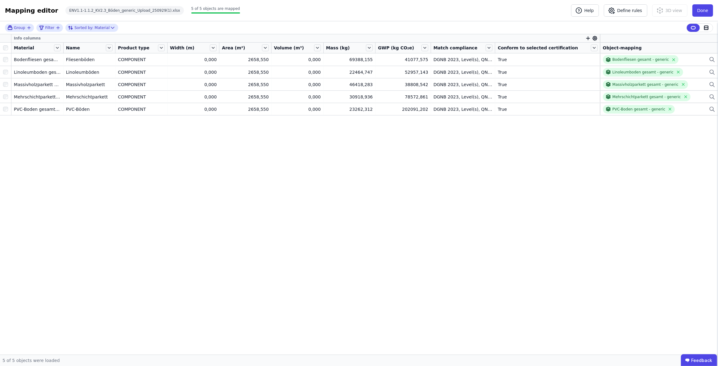
scroll to position [0, 0]
click at [706, 8] on button "Done" at bounding box center [702, 10] width 21 height 12
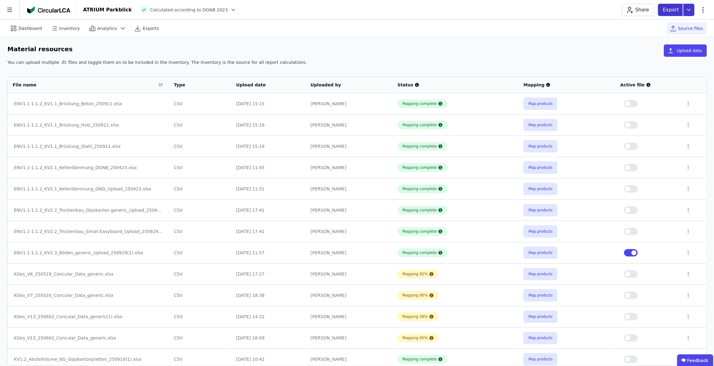
click at [691, 10] on icon at bounding box center [688, 10] width 11 height 12
click at [651, 37] on div "Inventory" at bounding box center [656, 35] width 75 height 11
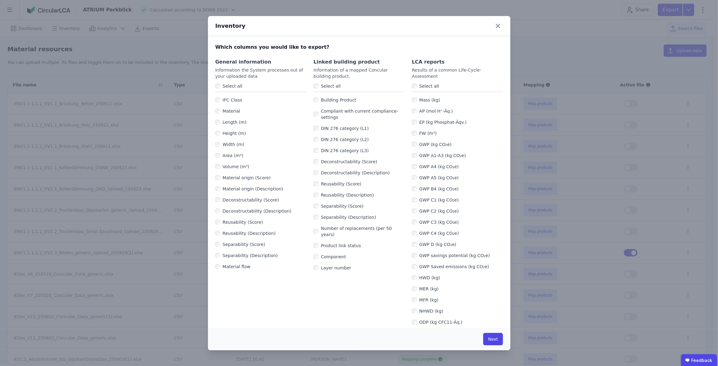
click at [318, 84] on label "Select all" at bounding box center [329, 86] width 22 height 6
click at [233, 87] on label "Select all" at bounding box center [231, 86] width 22 height 6
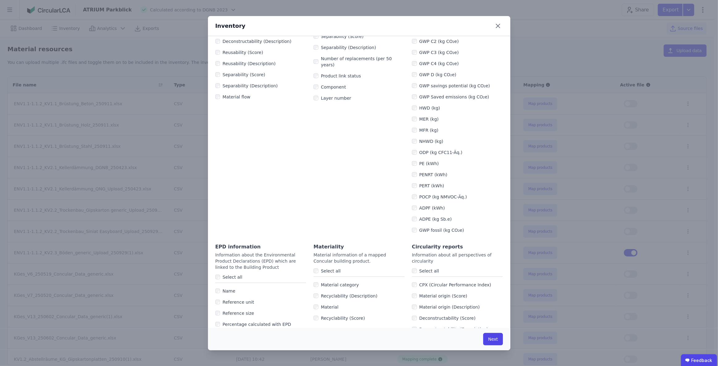
scroll to position [224, 0]
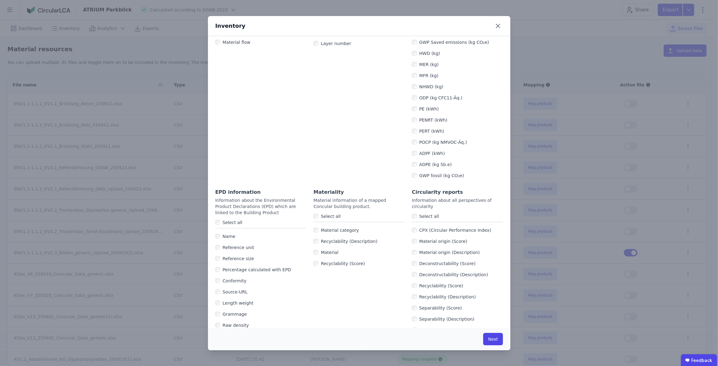
click at [226, 224] on label "Select all" at bounding box center [231, 222] width 22 height 6
click at [494, 340] on button "Next" at bounding box center [492, 339] width 19 height 12
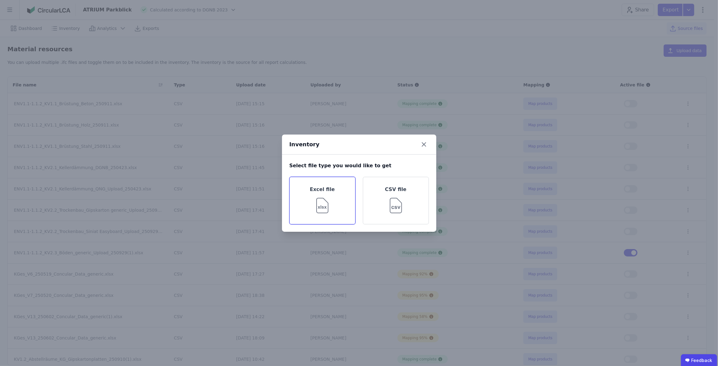
click at [318, 200] on img at bounding box center [322, 204] width 20 height 22
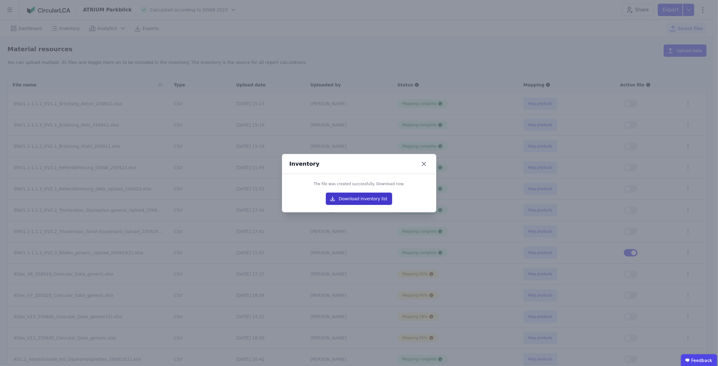
click at [347, 199] on button "Download inventory list" at bounding box center [359, 199] width 67 height 12
click at [537, 29] on div "Inventory The file was created successfully. Download now. Download inventory l…" at bounding box center [359, 183] width 718 height 366
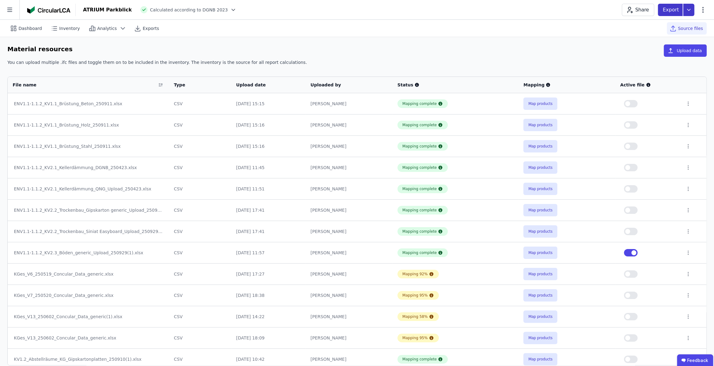
click at [688, 7] on icon at bounding box center [688, 10] width 11 height 12
click at [663, 46] on div "life cycle assessment" at bounding box center [647, 47] width 46 height 6
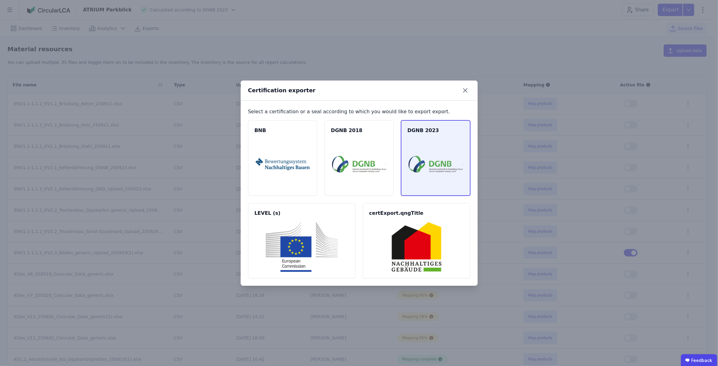
click at [439, 160] on img at bounding box center [436, 164] width 54 height 50
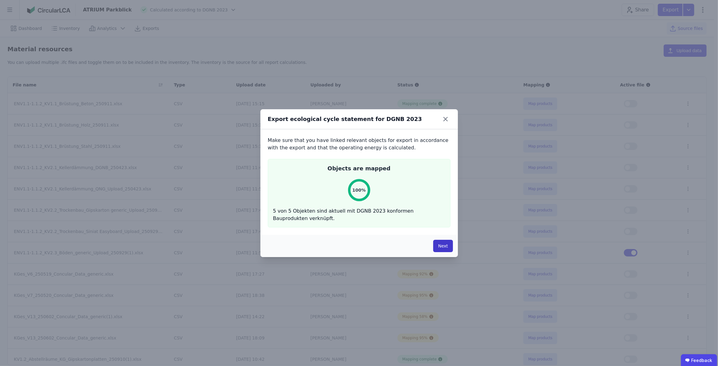
click at [444, 247] on button "Next" at bounding box center [442, 246] width 19 height 12
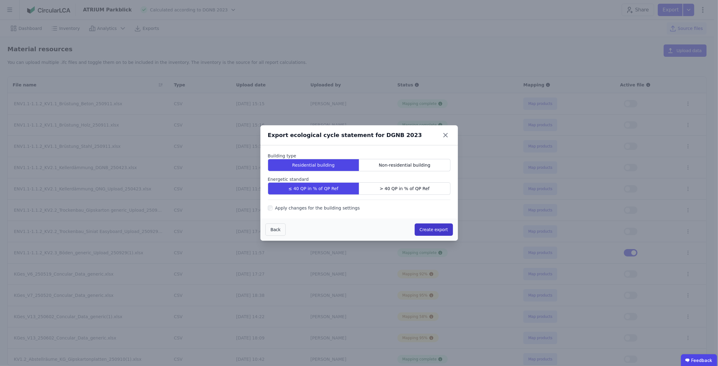
click at [427, 230] on button "Create export" at bounding box center [434, 229] width 38 height 12
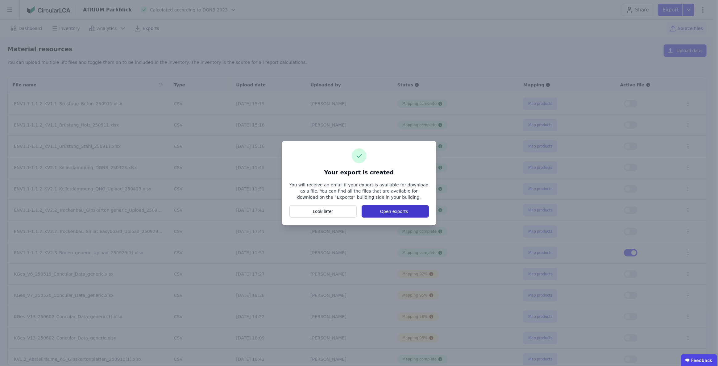
click at [395, 211] on button "Open exports" at bounding box center [395, 211] width 67 height 12
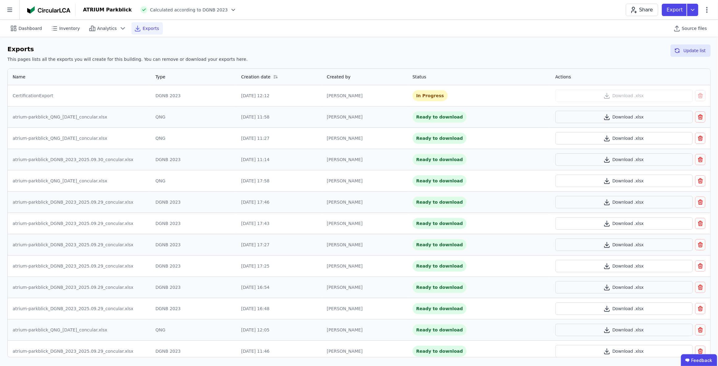
click at [296, 43] on div "Exports This pages lists all the exports you will create for this building. You…" at bounding box center [359, 201] width 718 height 328
click at [685, 54] on button "Update list" at bounding box center [690, 50] width 40 height 12
click at [605, 95] on icon "button" at bounding box center [606, 95] width 7 height 7
click at [287, 21] on div "Dashboard Inventory Analytics Exports Source files" at bounding box center [358, 28] width 703 height 17
